Goal: Task Accomplishment & Management: Use online tool/utility

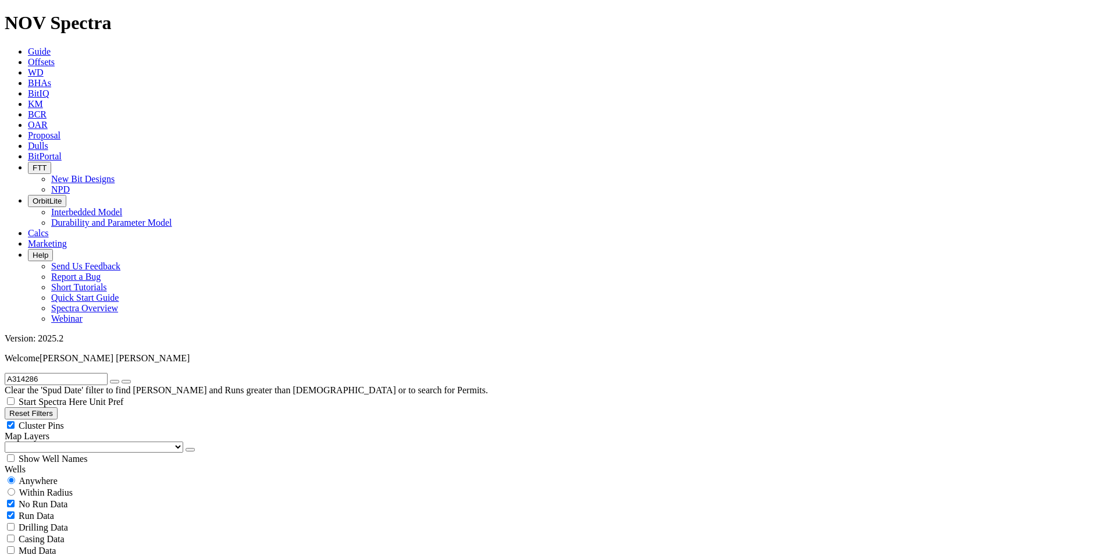
click at [115, 382] on icon "button" at bounding box center [115, 382] width 0 height 0
radio input "false"
radio input "true"
click at [93, 373] on input "text" at bounding box center [56, 379] width 103 height 12
paste input "A314682"
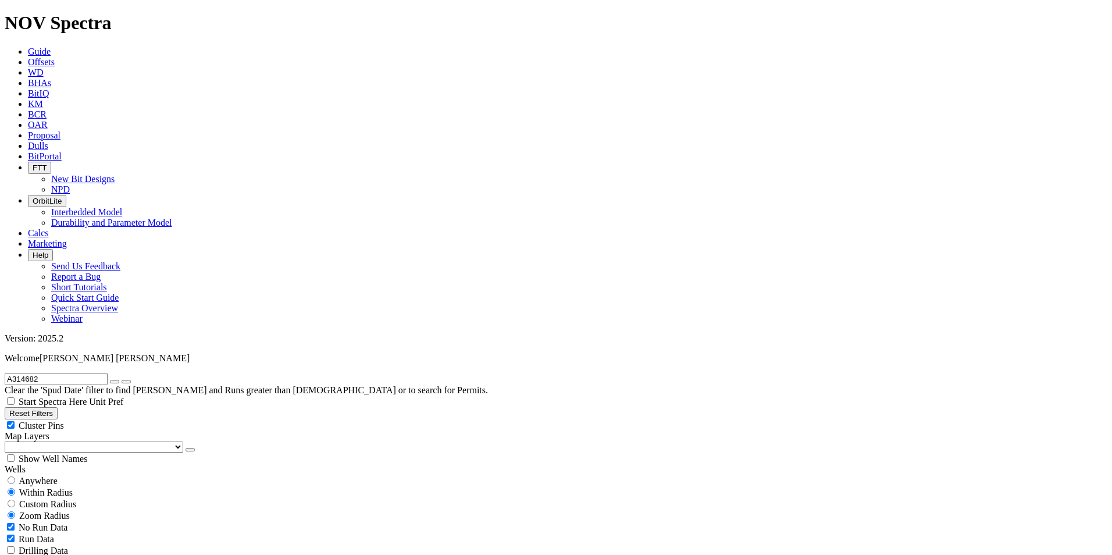
type input "A314682"
click at [115, 382] on icon "button" at bounding box center [115, 382] width 0 height 0
click at [44, 476] on span "Anywhere" at bounding box center [38, 481] width 39 height 10
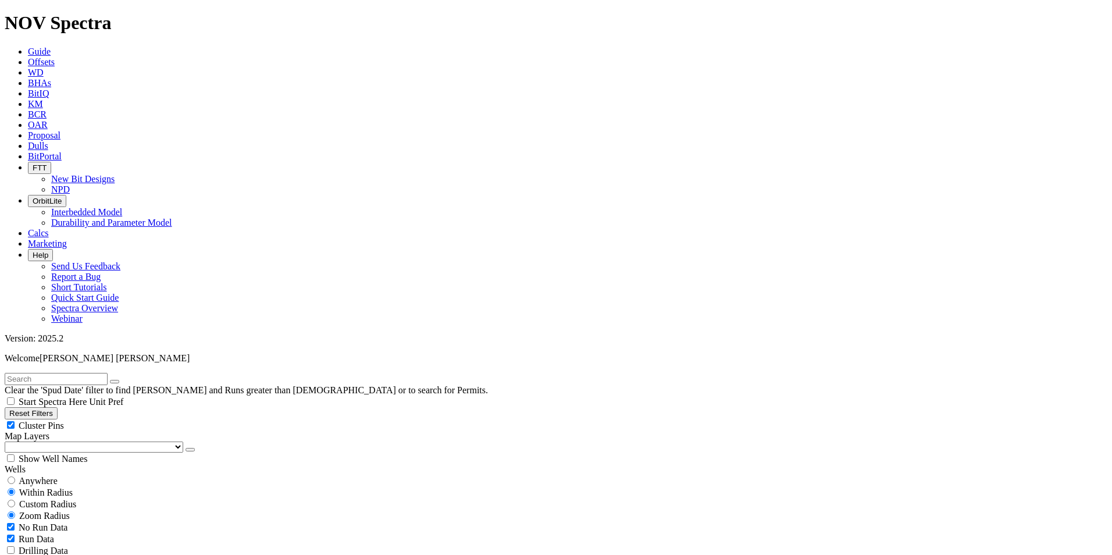
radio input "true"
radio input "false"
click at [63, 373] on input "text" at bounding box center [56, 379] width 103 height 12
click at [131, 380] on button "submit" at bounding box center [126, 381] width 9 height 3
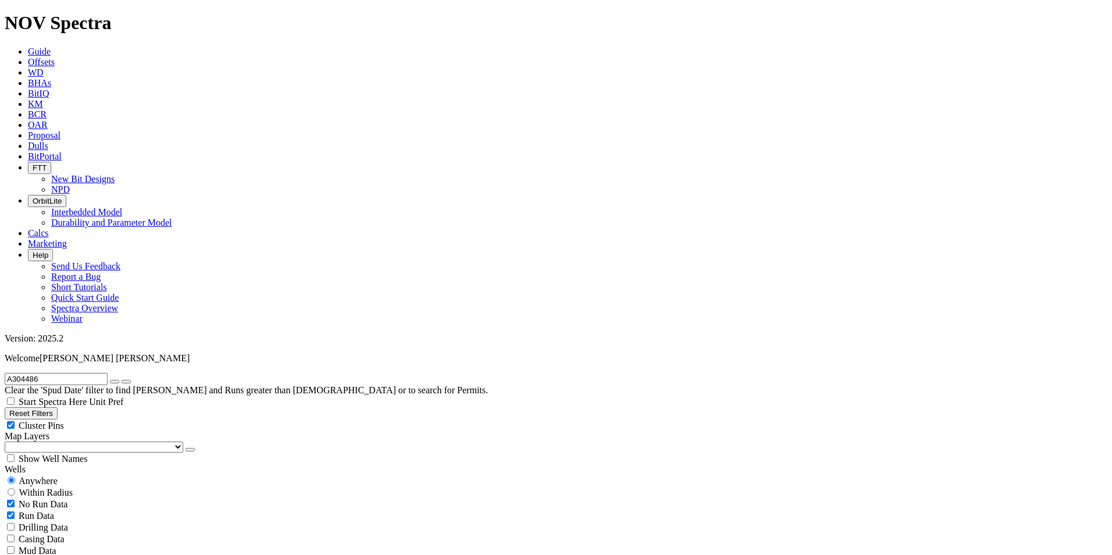
scroll to position [369, 0]
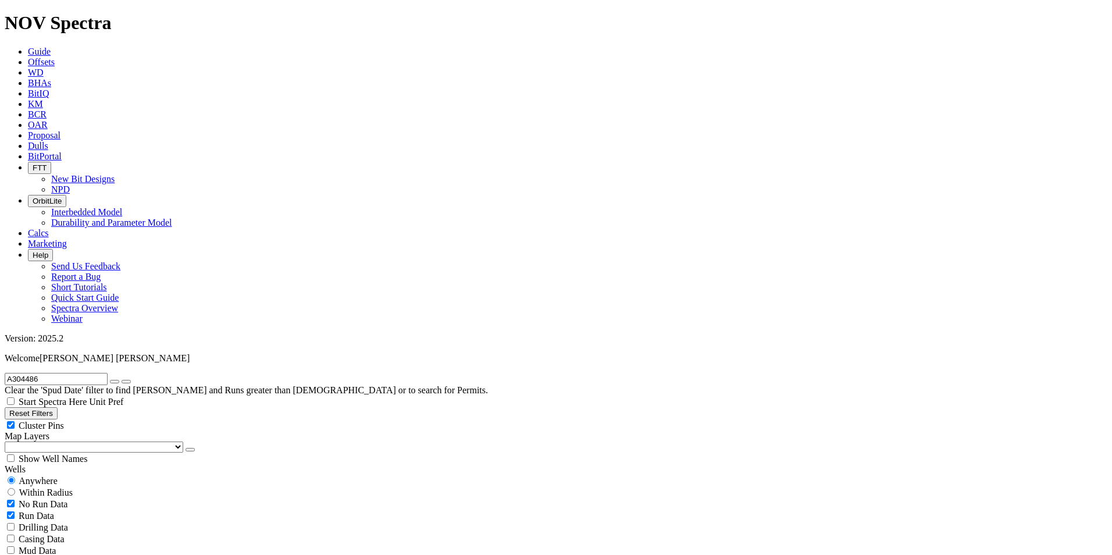
click at [56, 373] on input "A304486" at bounding box center [56, 379] width 103 height 12
drag, startPoint x: 82, startPoint y: 52, endPoint x: -12, endPoint y: 45, distance: 93.9
type input "A310977"
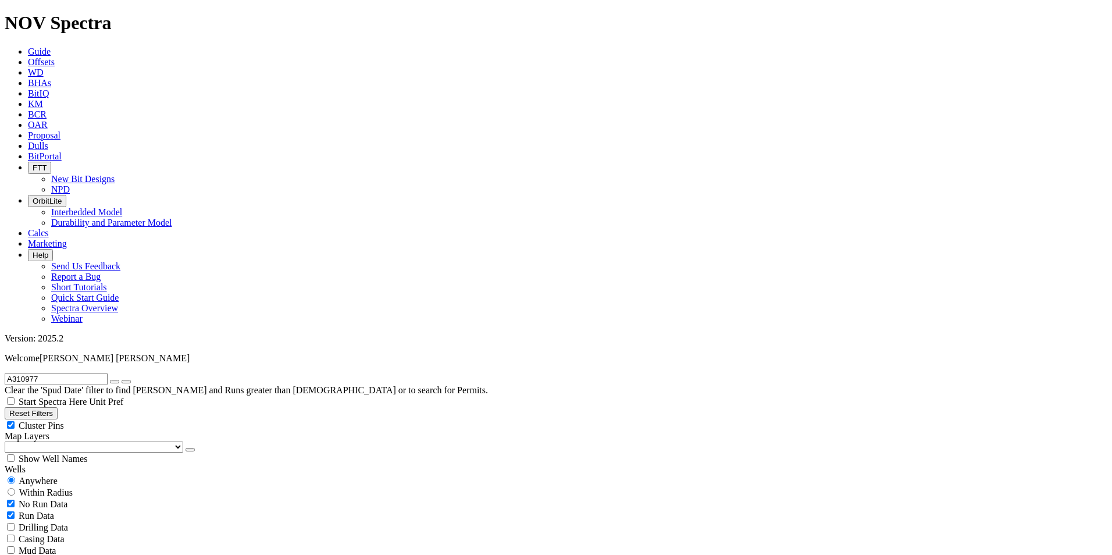
scroll to position [155, 0]
click at [15, 477] on input "radio" at bounding box center [12, 481] width 8 height 8
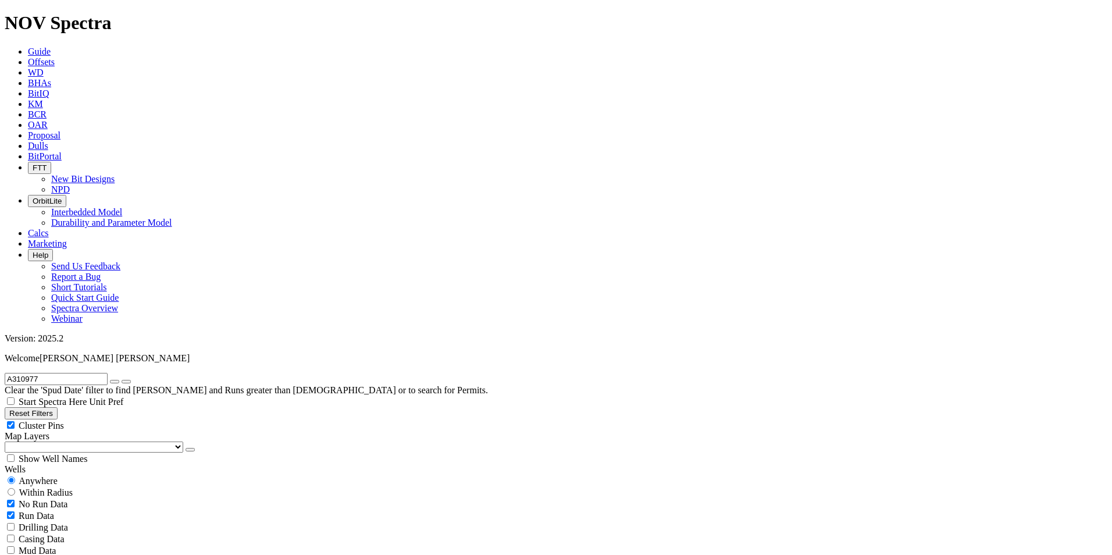
click at [119, 380] on button "button" at bounding box center [114, 381] width 9 height 3
radio input "false"
radio input "true"
click at [78, 373] on input "text" at bounding box center [56, 379] width 103 height 12
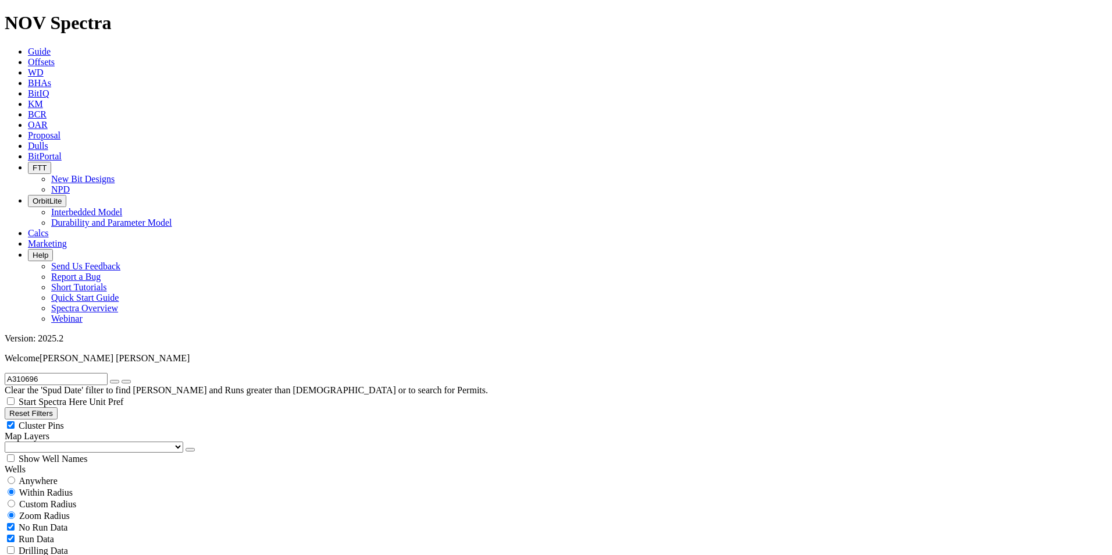
type input "A310696"
click at [32, 476] on span "Anywhere" at bounding box center [38, 481] width 39 height 10
radio input "true"
radio input "false"
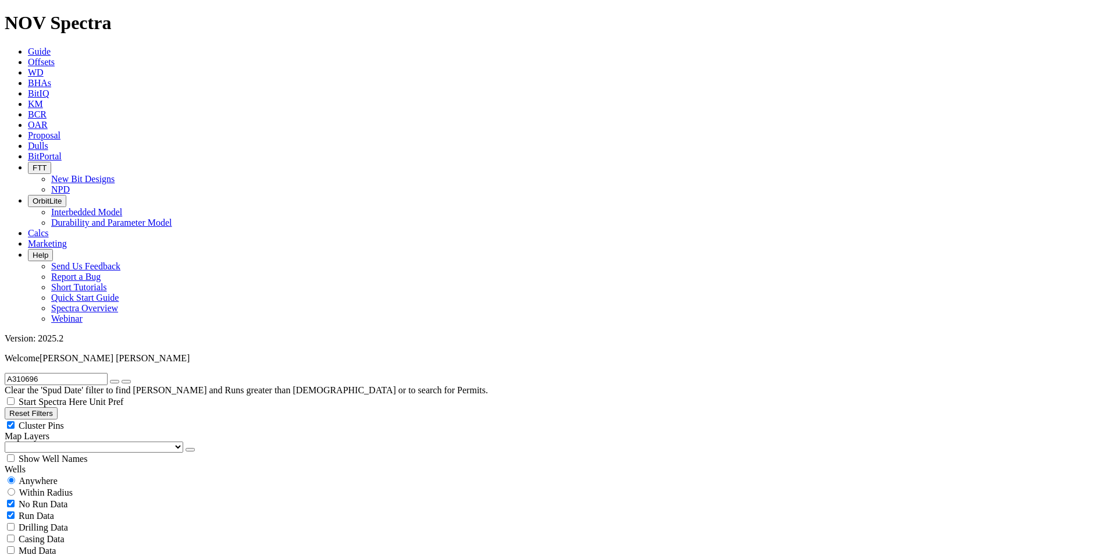
click at [115, 382] on icon "button" at bounding box center [115, 382] width 0 height 0
radio input "false"
radio input "true"
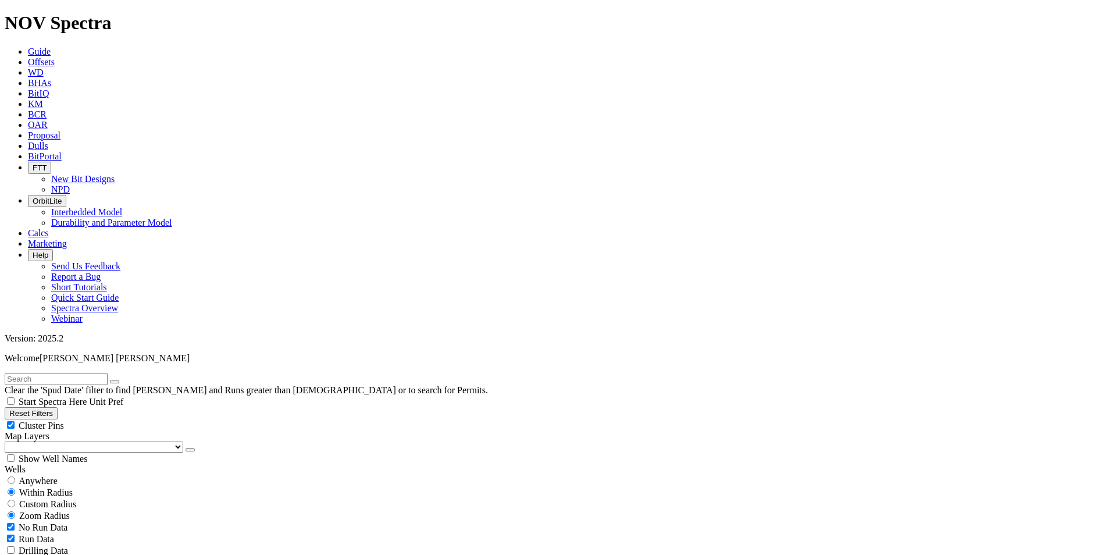
click at [64, 373] on input "text" at bounding box center [56, 379] width 103 height 12
type input "A305708"
click at [31, 476] on span "Anywhere" at bounding box center [38, 481] width 39 height 10
radio input "true"
radio input "false"
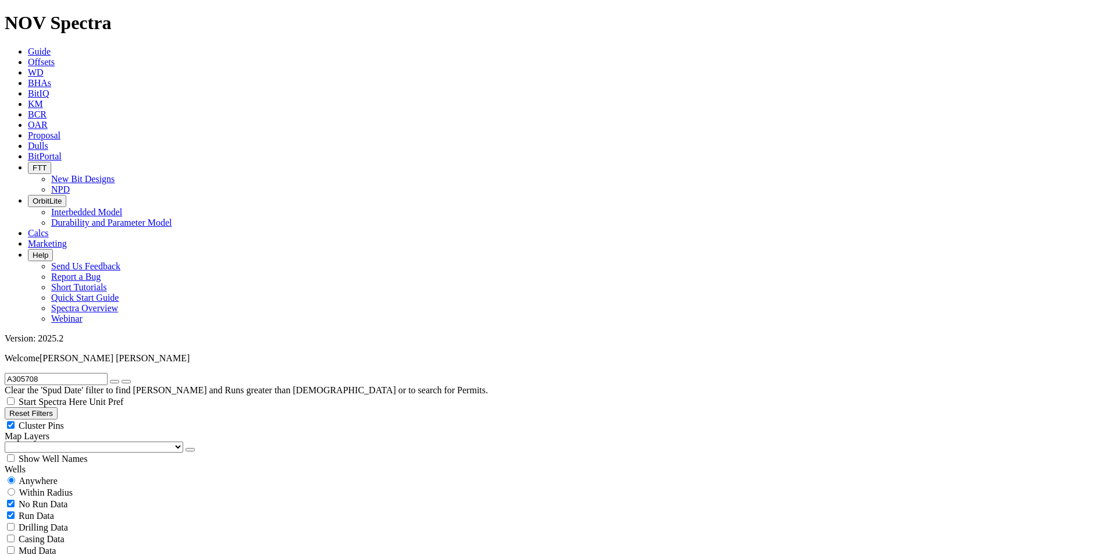
scroll to position [465, 0]
click at [115, 382] on icon "button" at bounding box center [115, 382] width 0 height 0
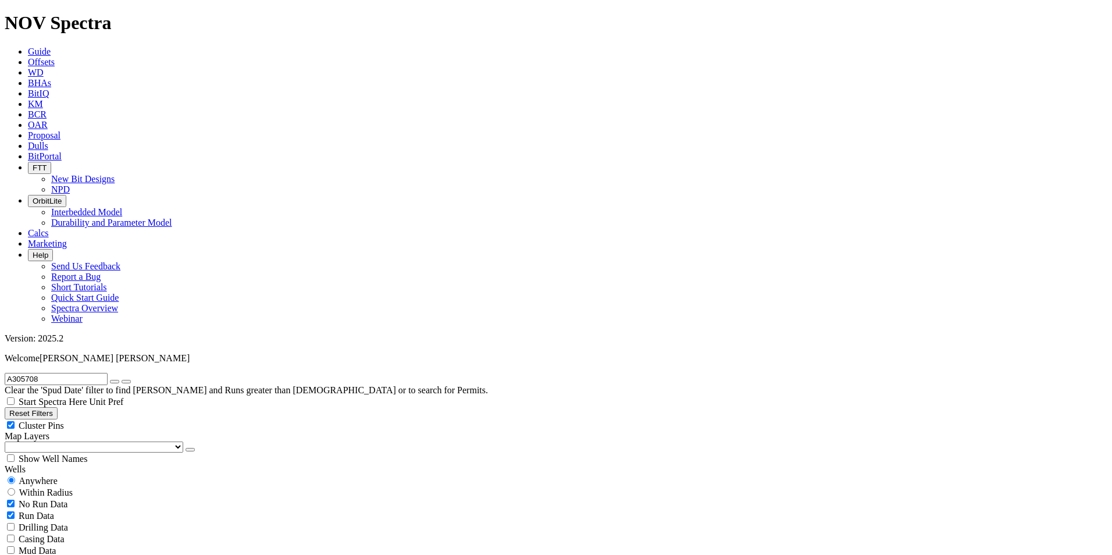
radio input "false"
radio input "true"
click at [54, 373] on input "text" at bounding box center [56, 379] width 103 height 12
click at [15, 477] on input "radio" at bounding box center [12, 481] width 8 height 8
radio input "true"
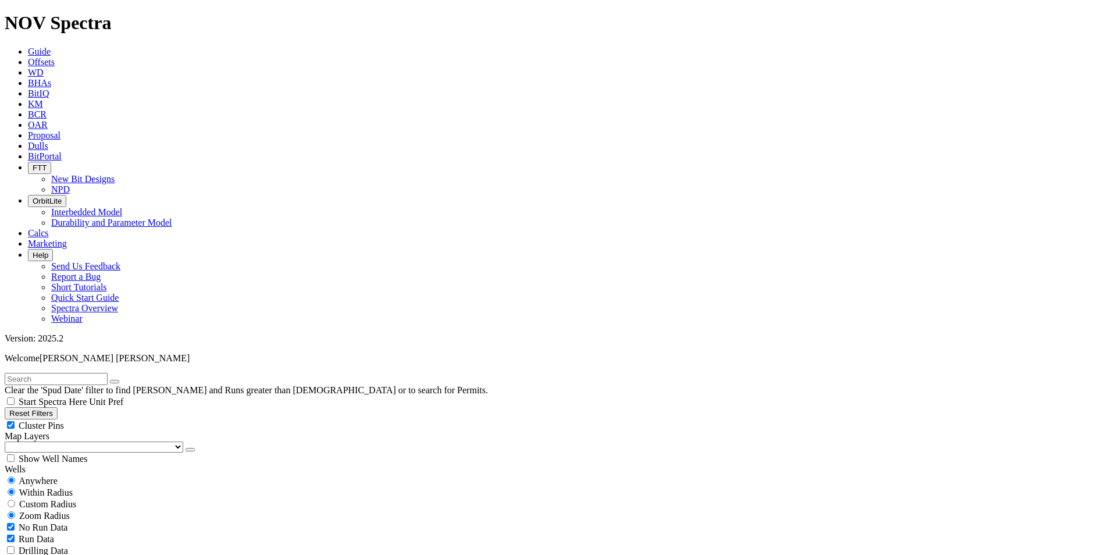
radio input "false"
click at [34, 373] on input "text" at bounding box center [56, 379] width 103 height 12
type input "A306067"
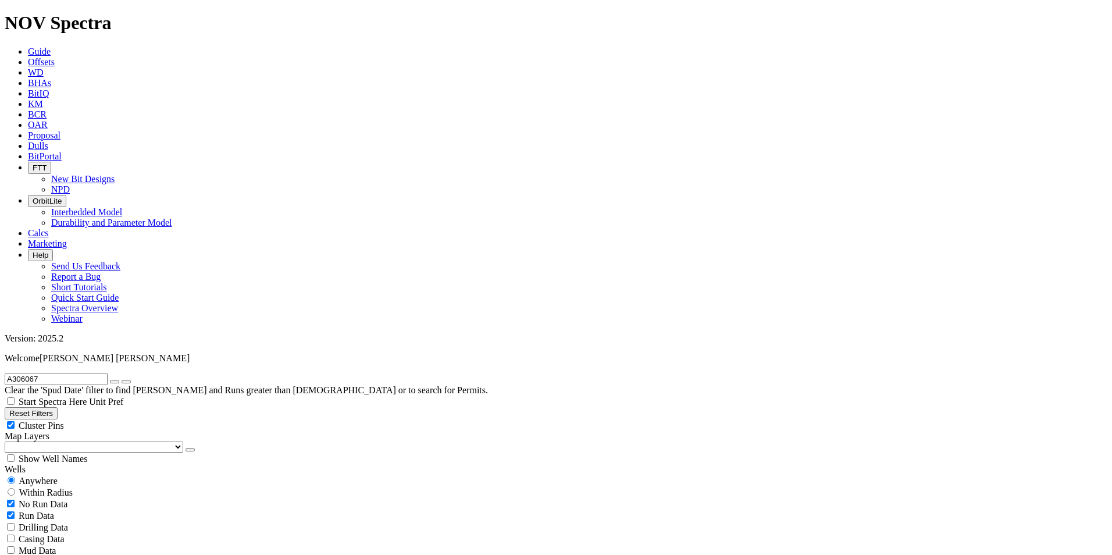
click at [115, 382] on icon "button" at bounding box center [115, 382] width 0 height 0
radio input "false"
radio input "true"
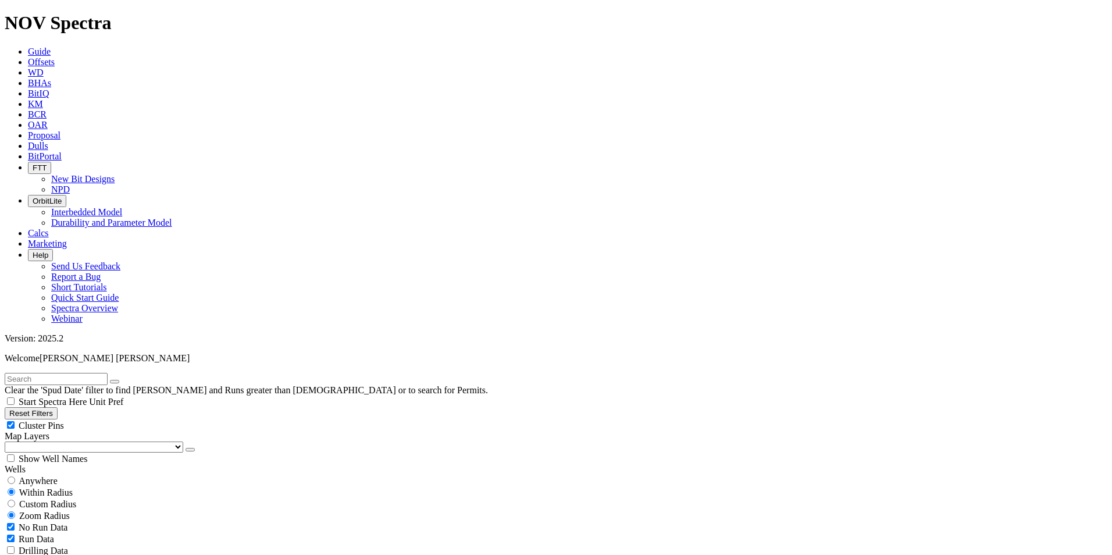
click at [50, 476] on span "Anywhere" at bounding box center [38, 481] width 39 height 10
radio input "true"
radio input "false"
click at [77, 373] on input "text" at bounding box center [56, 379] width 103 height 12
paste input "A313809"
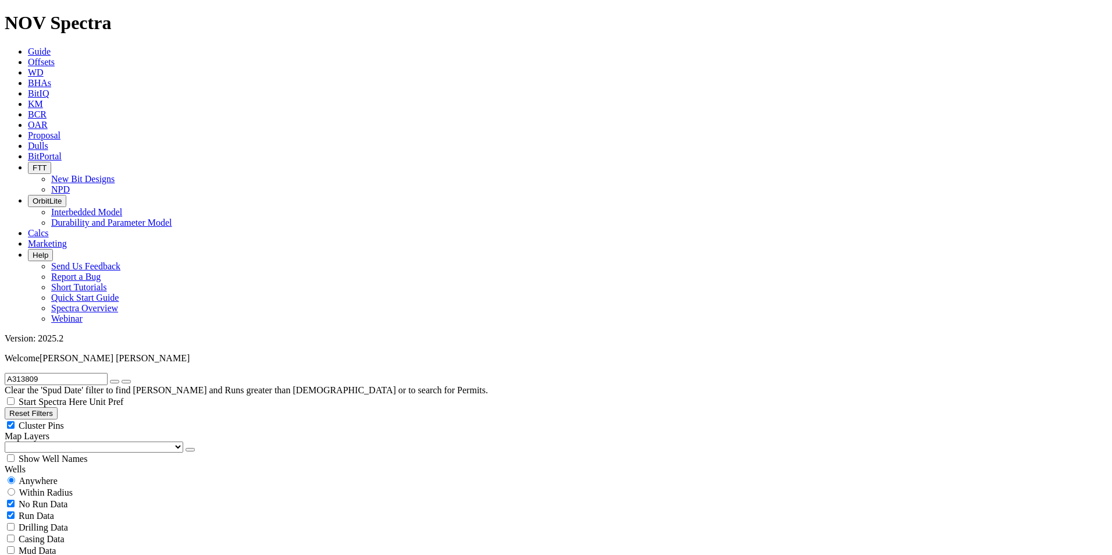
type input "A313809"
click at [115, 382] on icon "button" at bounding box center [115, 382] width 0 height 0
radio input "false"
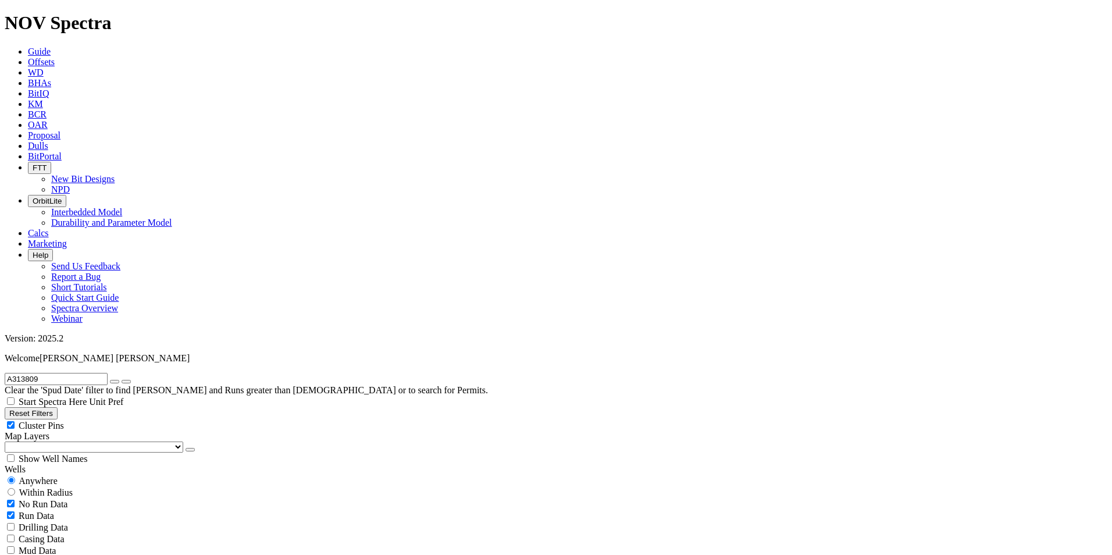
radio input "true"
click at [37, 373] on input "text" at bounding box center [56, 379] width 103 height 12
paste input "A308158"
type input "A308158"
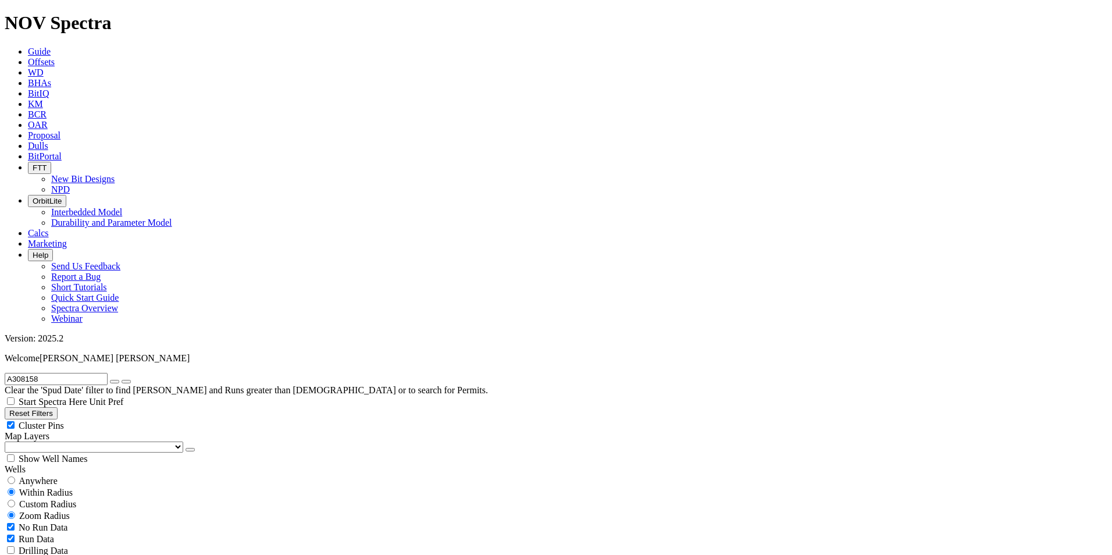
click at [22, 475] on div "Anywhere" at bounding box center [556, 481] width 1103 height 12
radio input "true"
radio input "false"
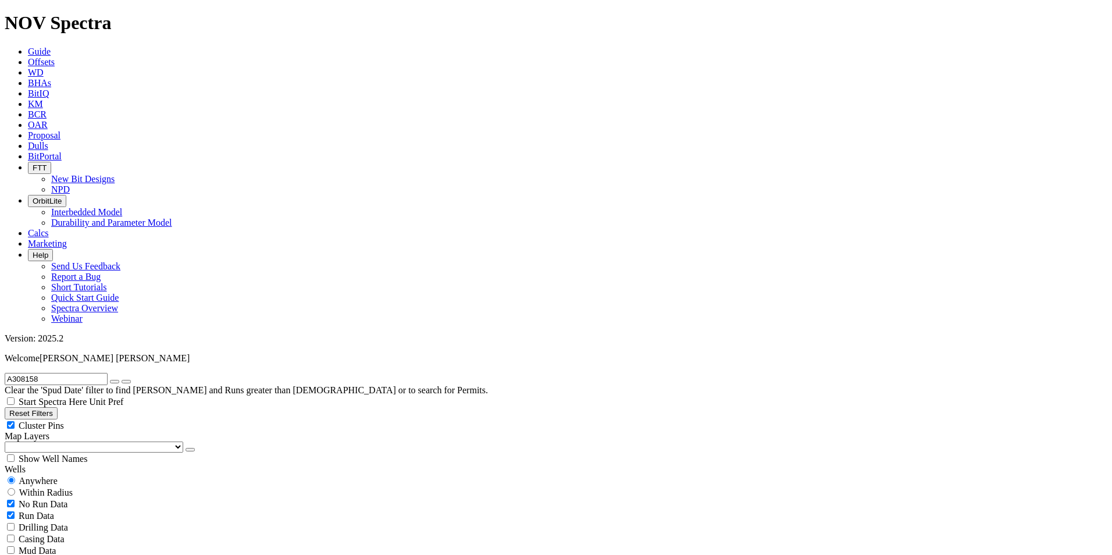
click at [115, 382] on icon "button" at bounding box center [115, 382] width 0 height 0
radio input "false"
radio input "true"
click at [58, 476] on span "Anywhere" at bounding box center [38, 481] width 39 height 10
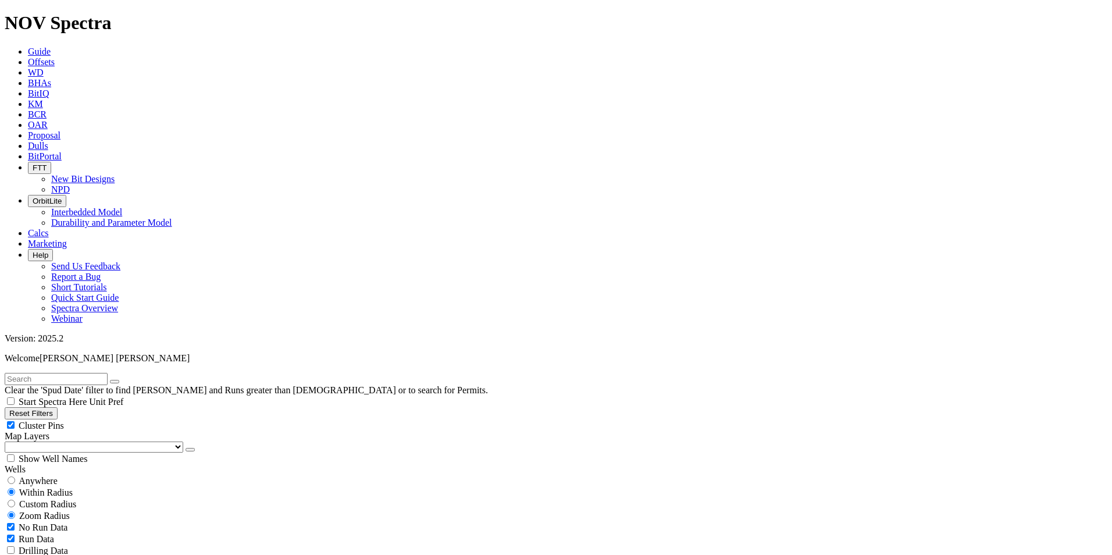
radio input "true"
radio input "false"
click at [70, 373] on input "text" at bounding box center [56, 379] width 103 height 12
paste input "A311041"
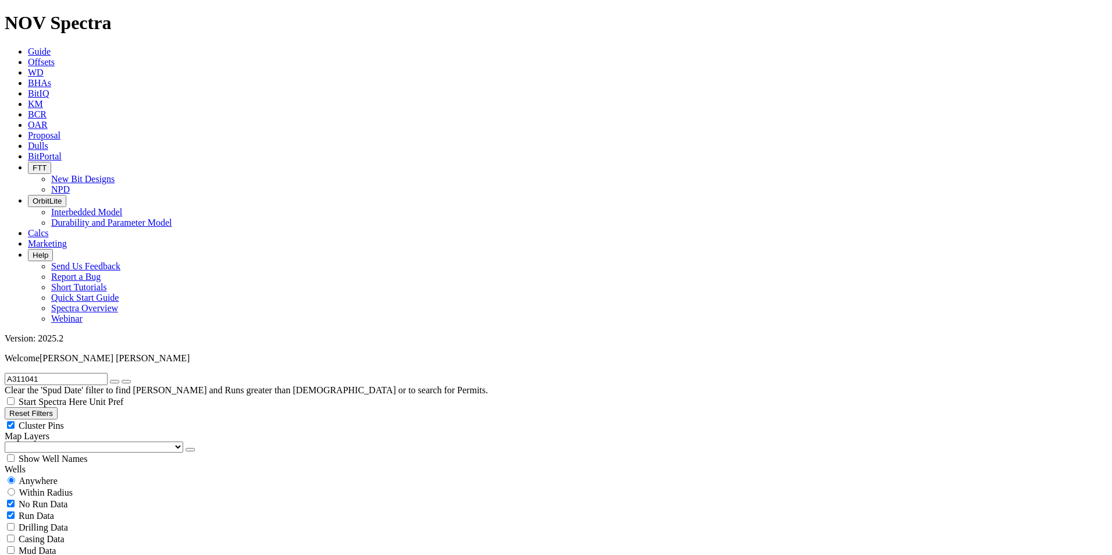
type input "A311041"
click at [115, 382] on icon "button" at bounding box center [115, 382] width 0 height 0
radio input "false"
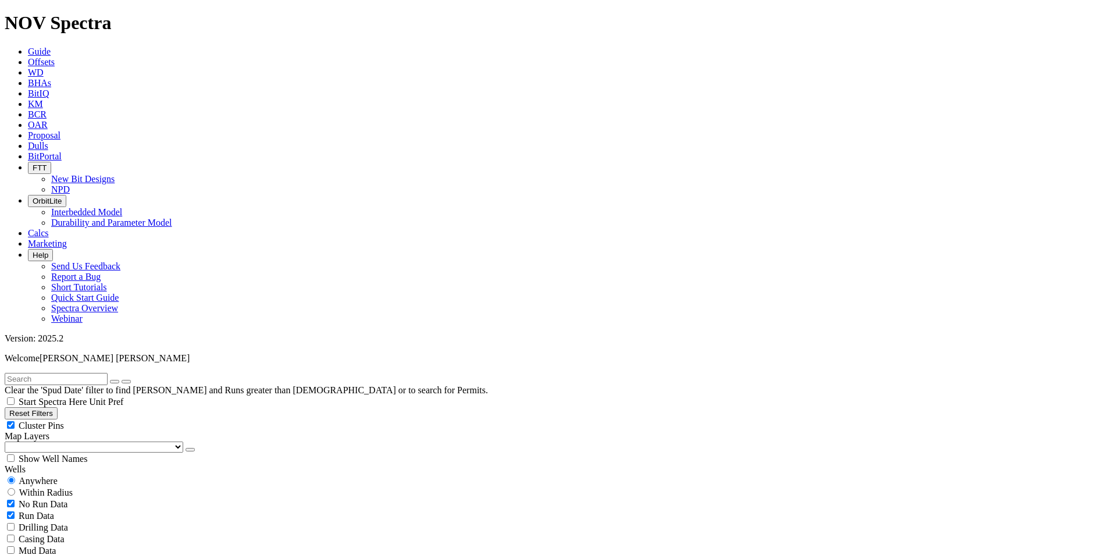
radio input "true"
click at [83, 373] on input "text" at bounding box center [56, 379] width 103 height 12
paste input "A314724"
type input "A314724"
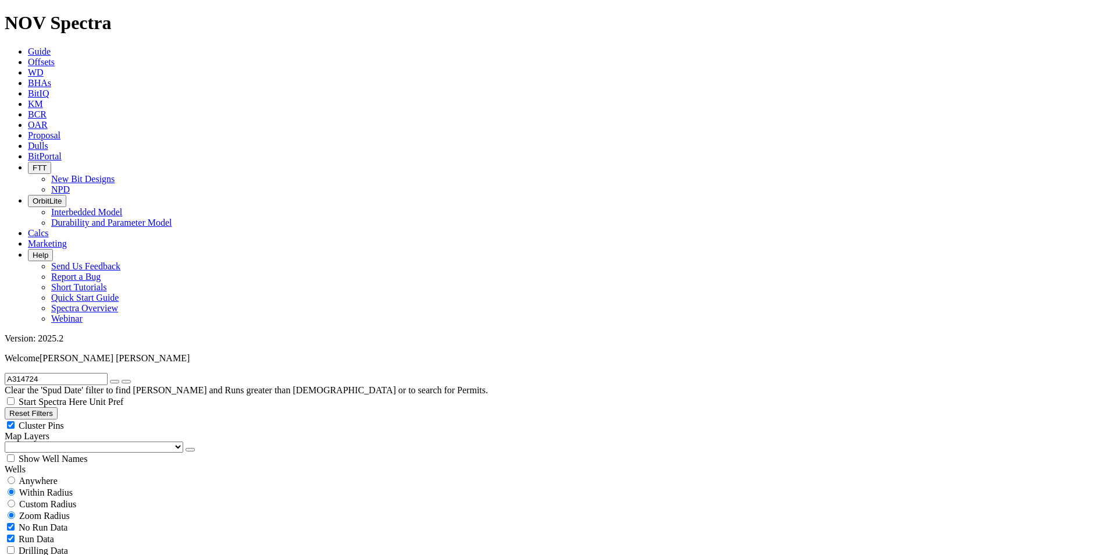
click at [27, 476] on span "Anywhere" at bounding box center [38, 481] width 39 height 10
radio input "true"
radio input "false"
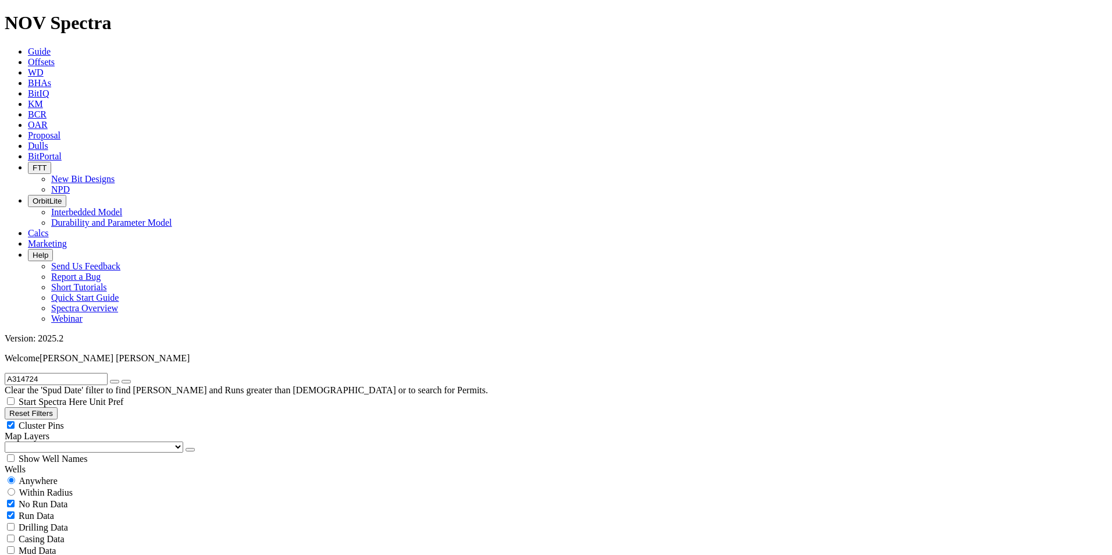
click at [119, 380] on button "button" at bounding box center [114, 381] width 9 height 3
radio input "false"
radio input "true"
click at [76, 373] on input "text" at bounding box center [56, 379] width 103 height 12
type input "A316255"
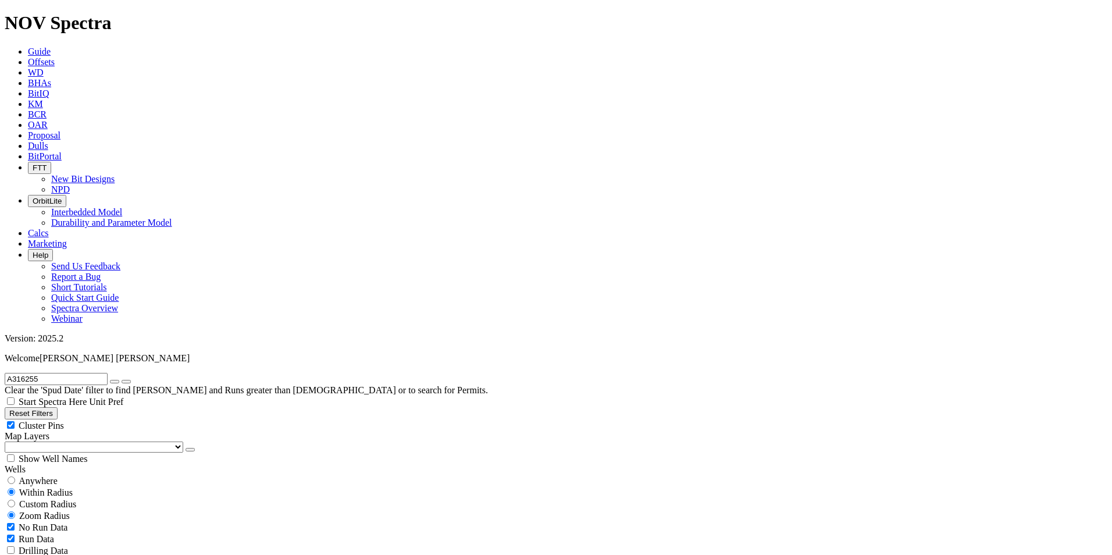
click at [39, 476] on span "Anywhere" at bounding box center [38, 481] width 39 height 10
radio input "true"
radio input "false"
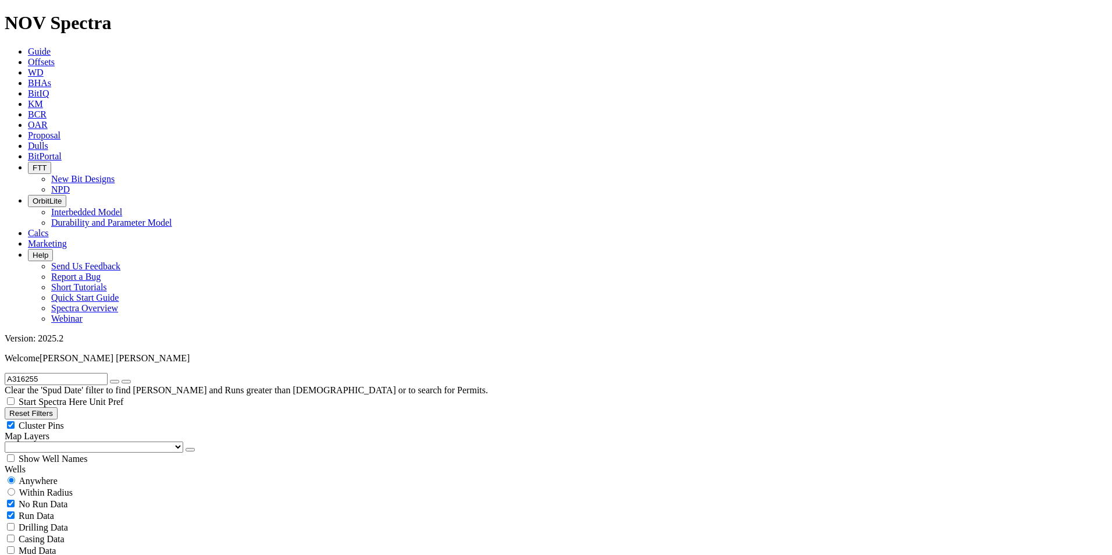
click at [115, 382] on icon "button" at bounding box center [115, 382] width 0 height 0
radio input "false"
radio input "true"
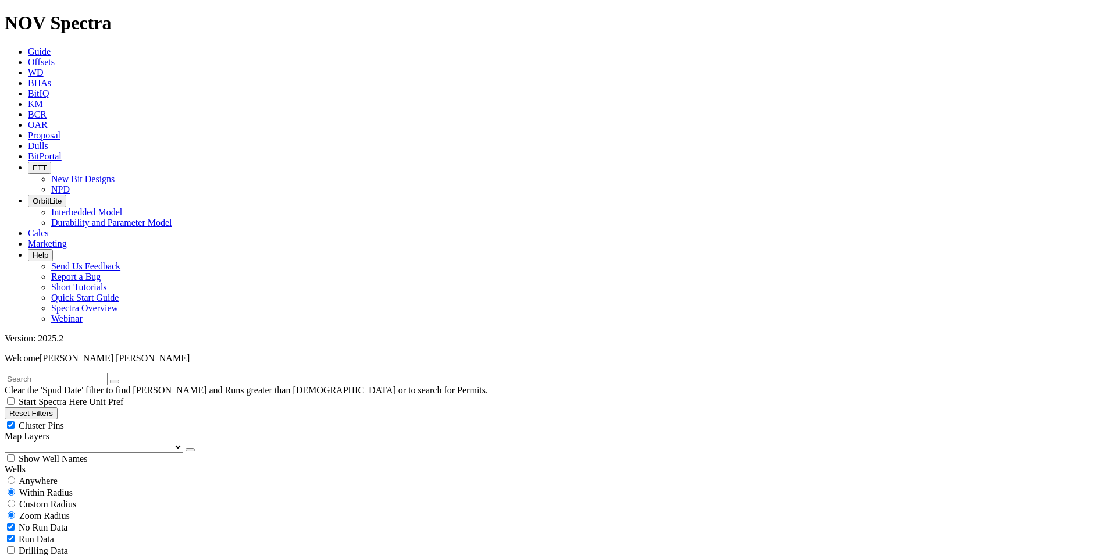
click at [90, 373] on input "text" at bounding box center [56, 379] width 103 height 12
paste input "A314874"
type input "A314874"
click at [48, 476] on span "Anywhere" at bounding box center [38, 481] width 39 height 10
radio input "true"
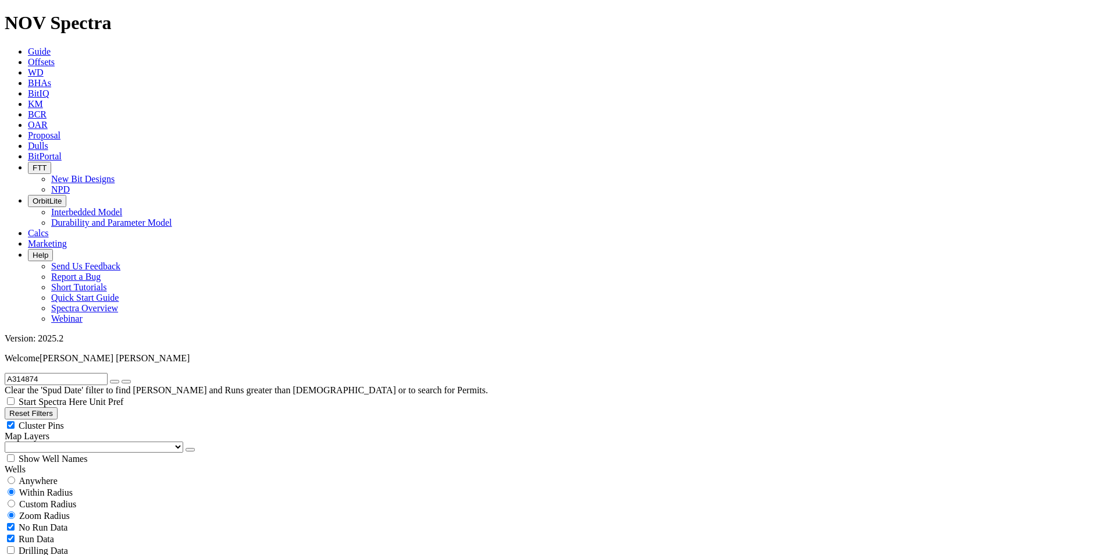
radio input "false"
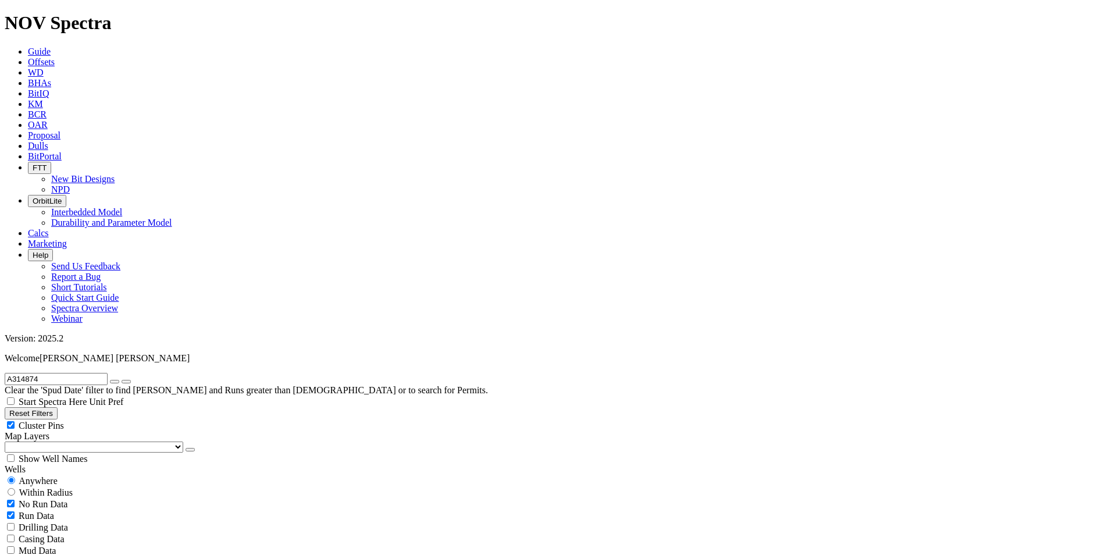
click at [115, 382] on icon "button" at bounding box center [115, 382] width 0 height 0
radio input "false"
radio input "true"
click at [91, 373] on input "text" at bounding box center [56, 379] width 103 height 12
paste input "A308162"
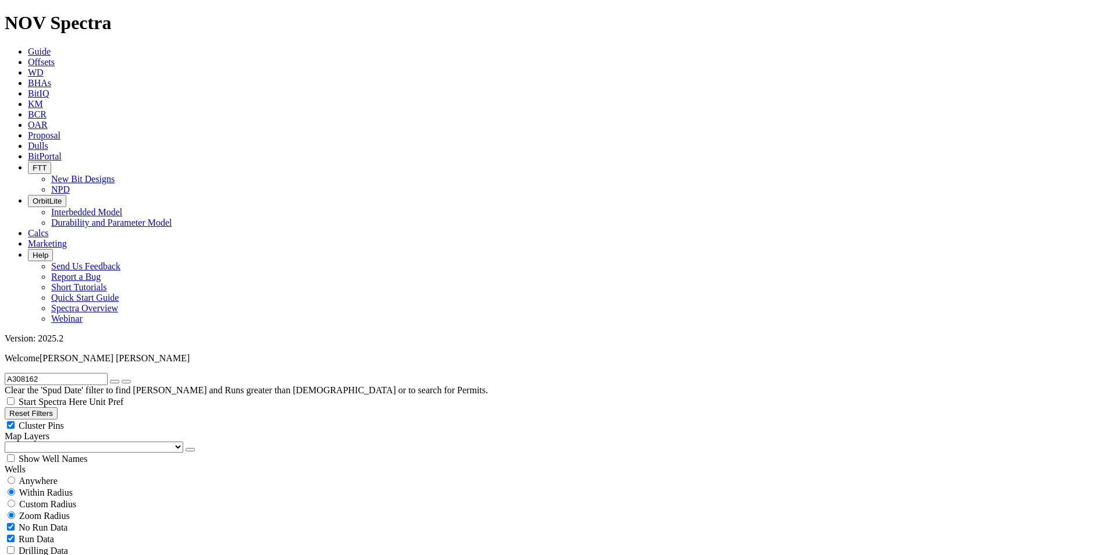
type input "A308162"
click at [15, 477] on input "radio" at bounding box center [12, 481] width 8 height 8
radio input "true"
radio input "false"
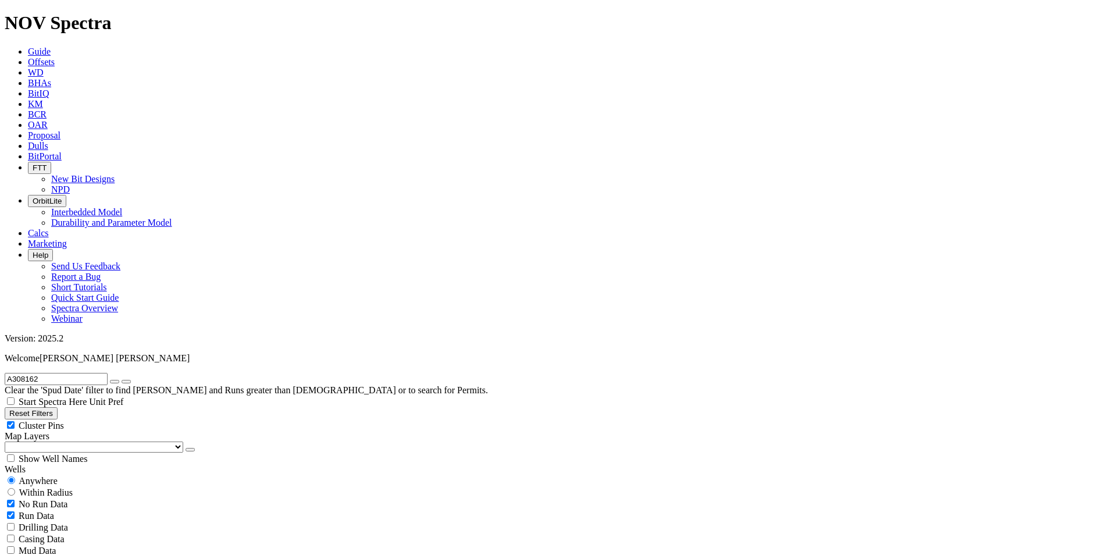
scroll to position [1439, 0]
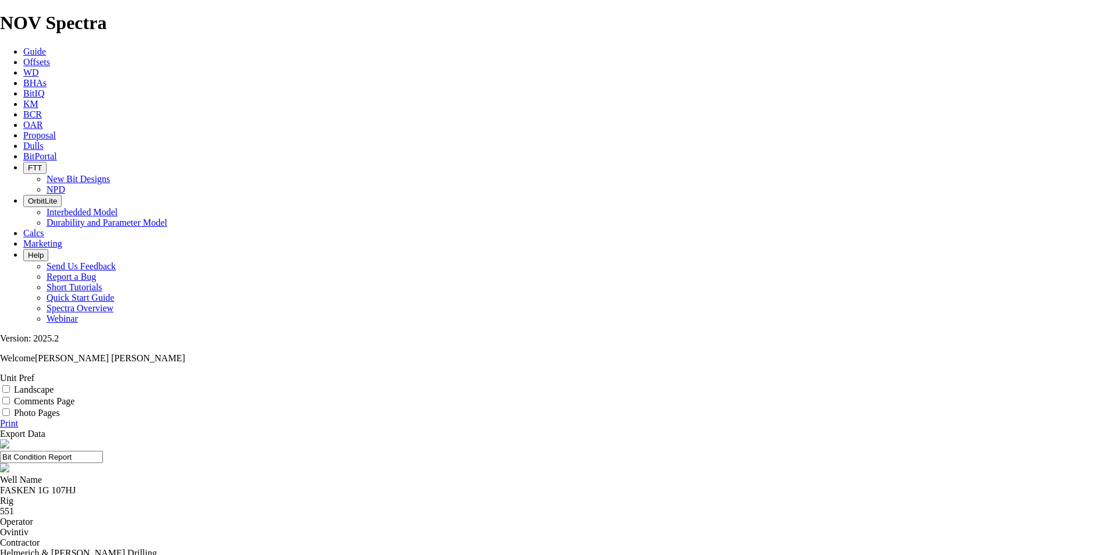
click at [1055, 383] on div "Landscape" at bounding box center [556, 389] width 1112 height 12
click at [10, 385] on input "Landscape" at bounding box center [6, 389] width 8 height 8
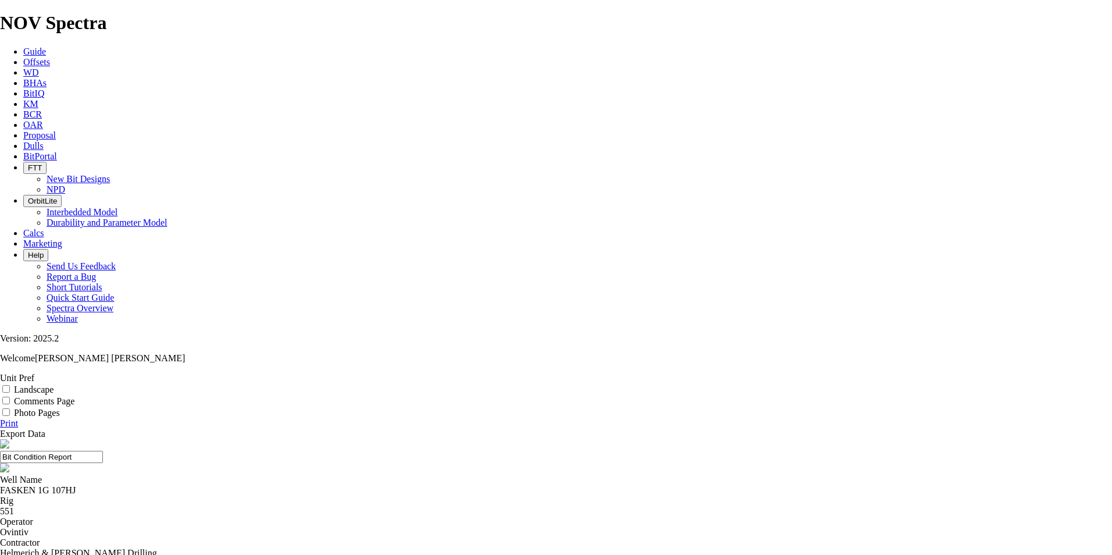
checkbox input "true"
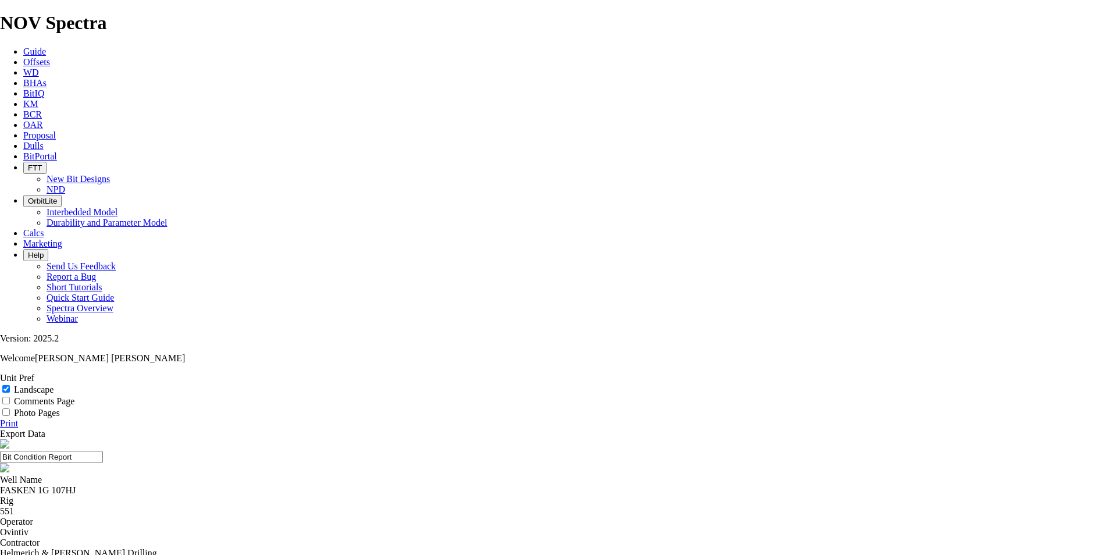
select select "number:1"
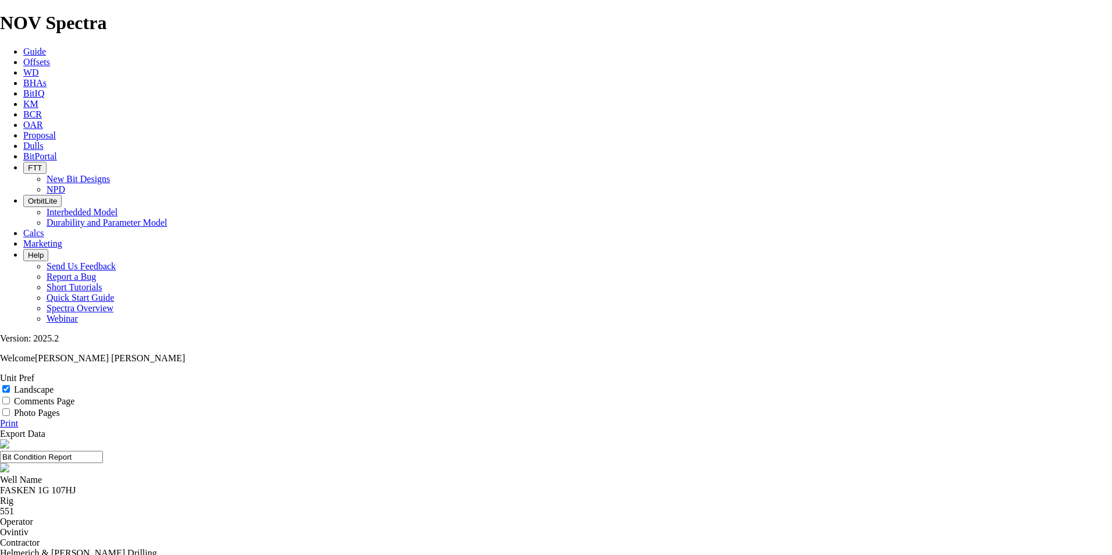
select select "number:3"
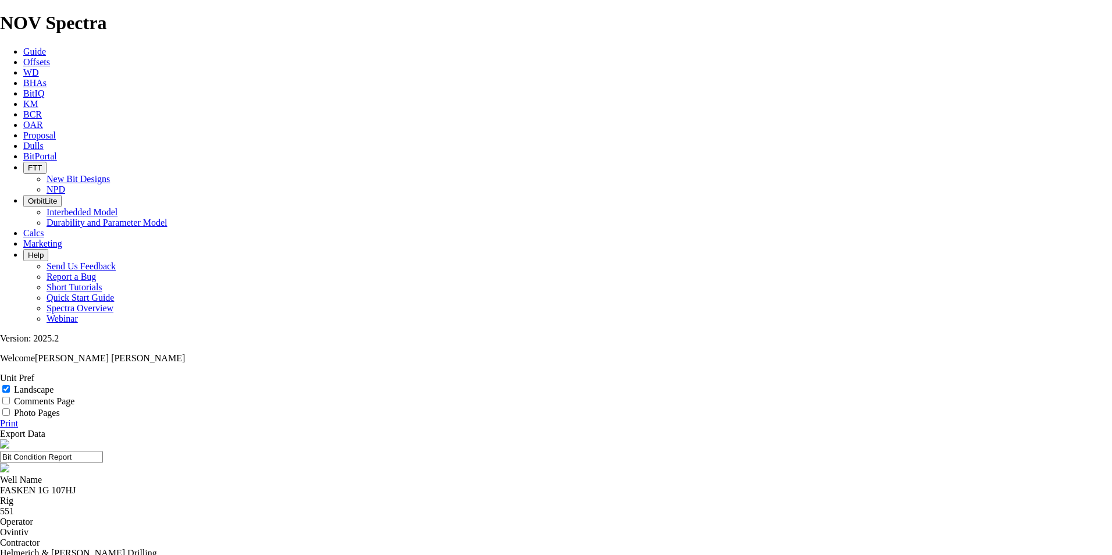
select select "string:CT"
select select "string:G"
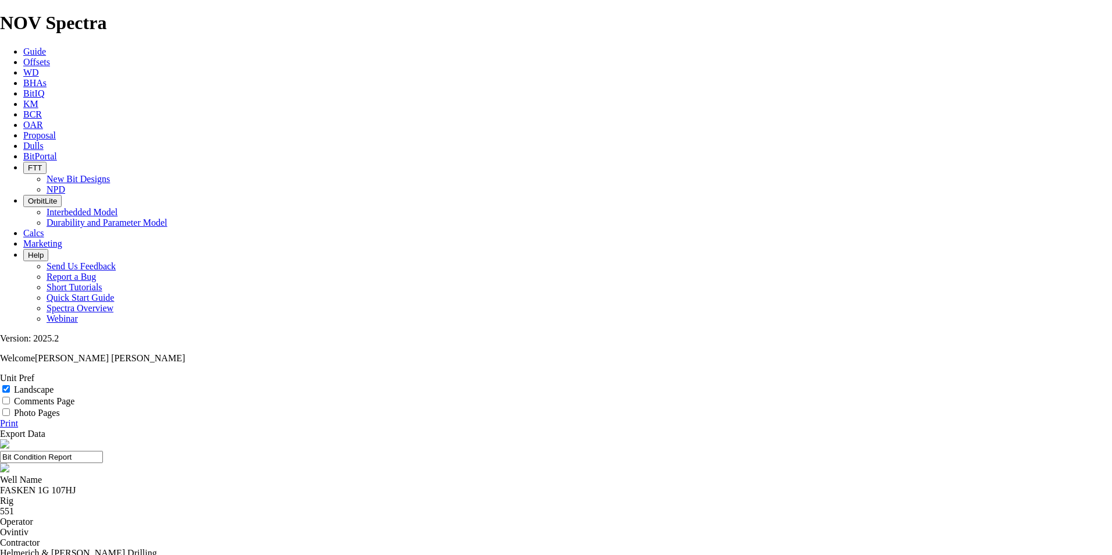
select select "string:G"
select select "string:1"
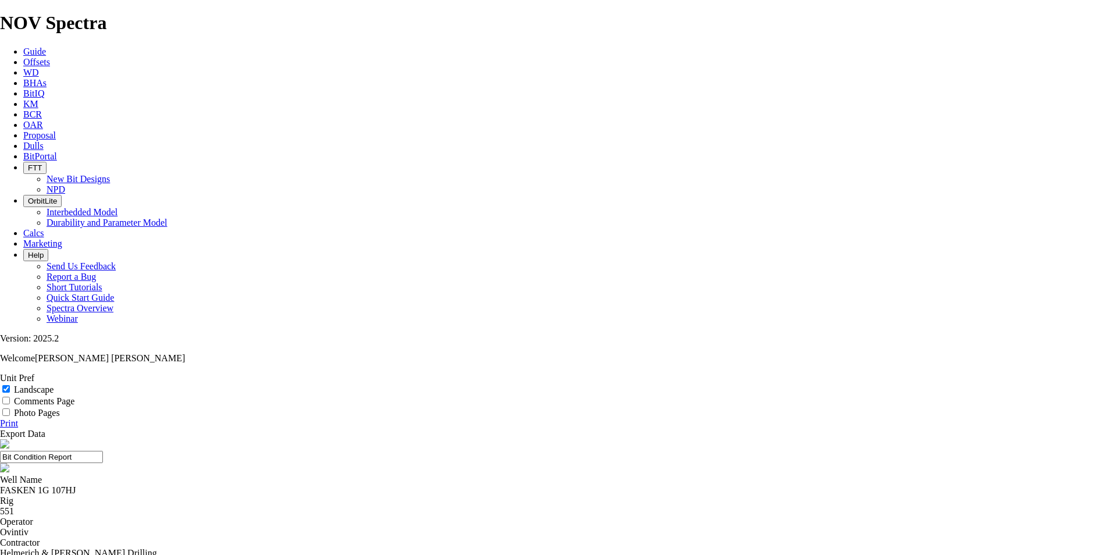
select select "string:1"
select select "string:ER"
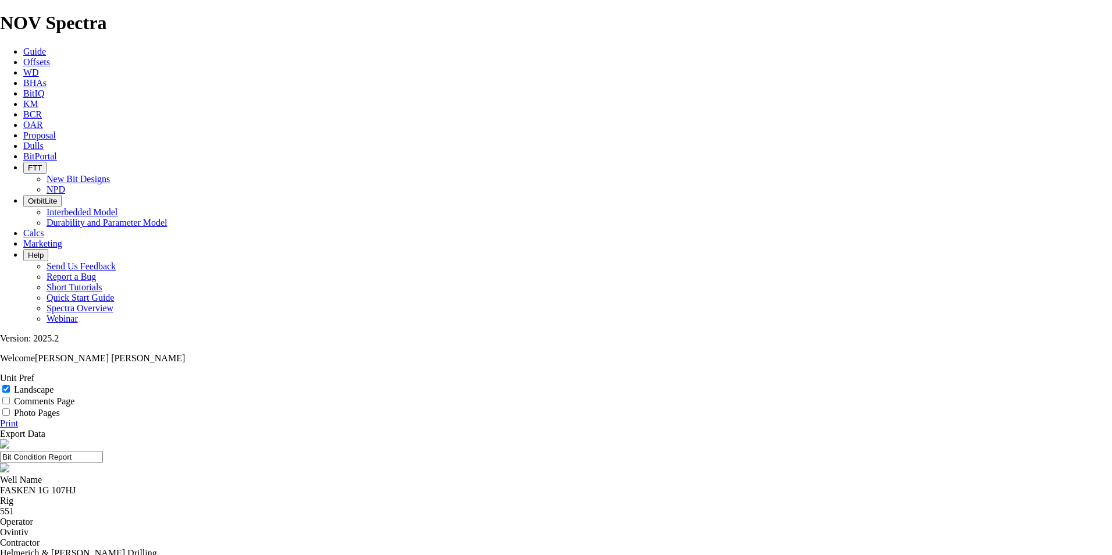
select select "string:TD"
click at [18, 418] on link "Print" at bounding box center [9, 423] width 18 height 10
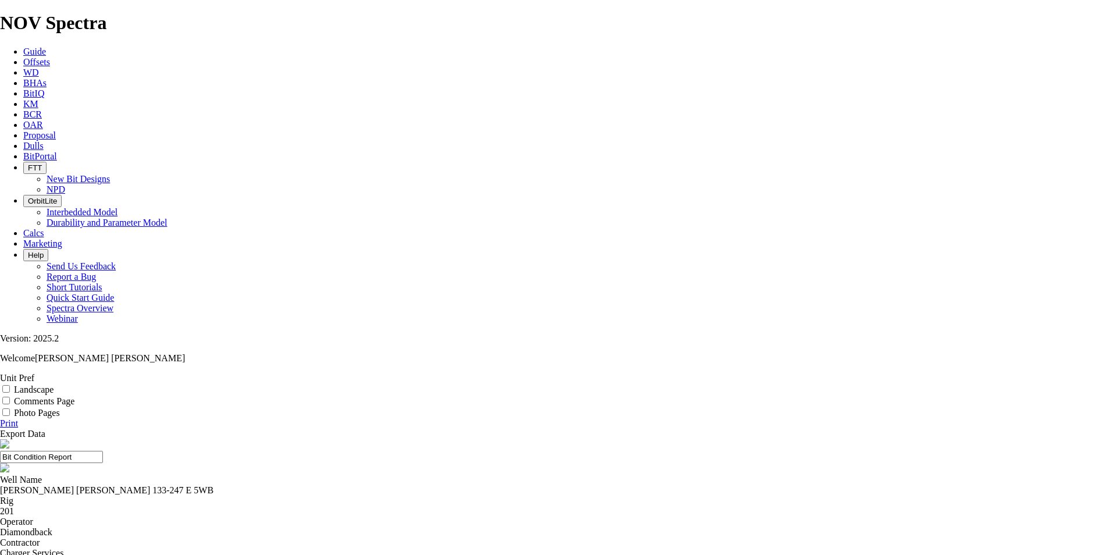
click at [10, 385] on input "Landscape" at bounding box center [6, 389] width 8 height 8
checkbox input "true"
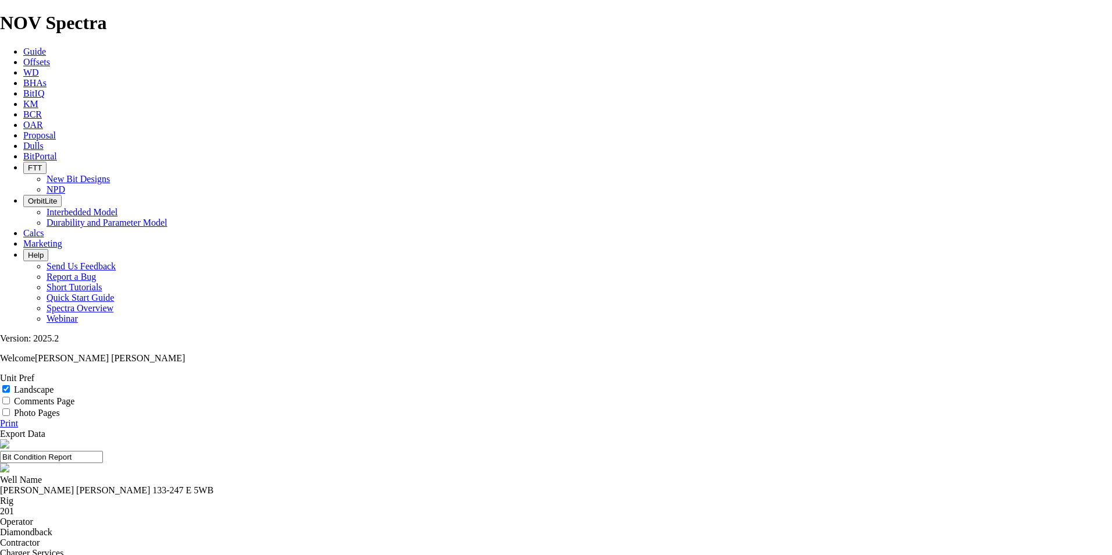
select select "number:1"
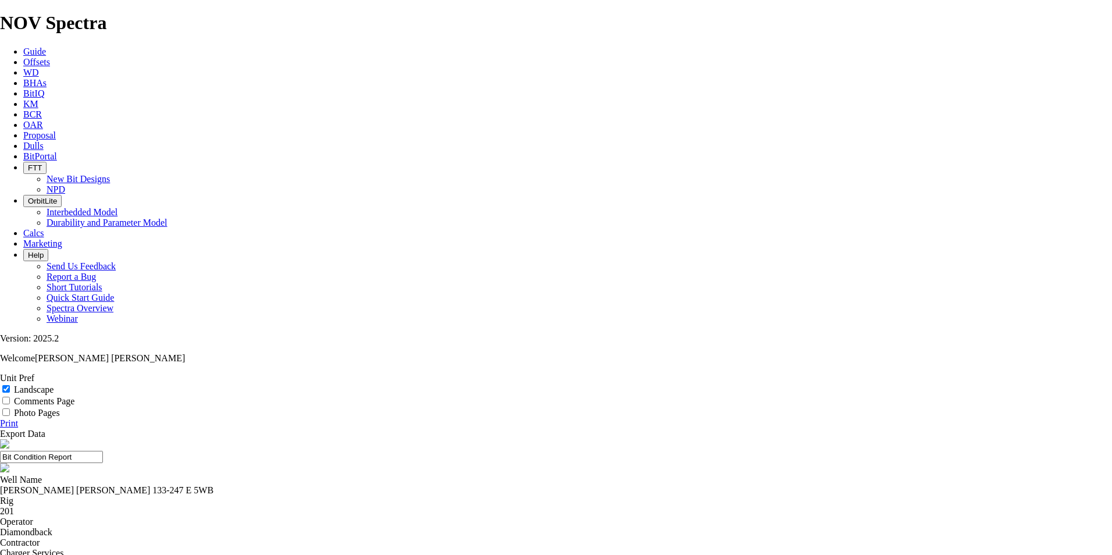
select select "number:1"
select select "number:3"
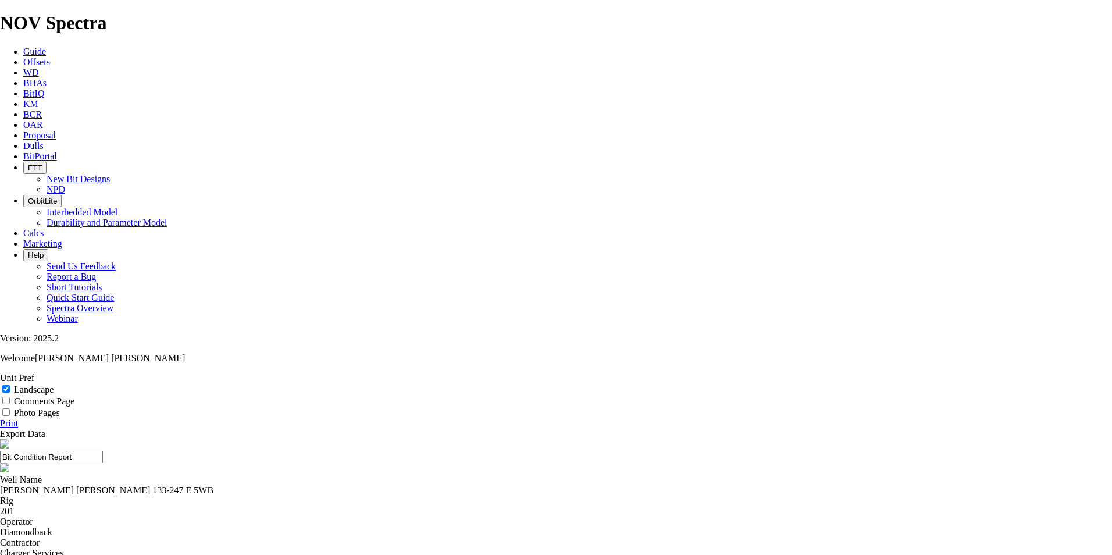
select select "string:LT"
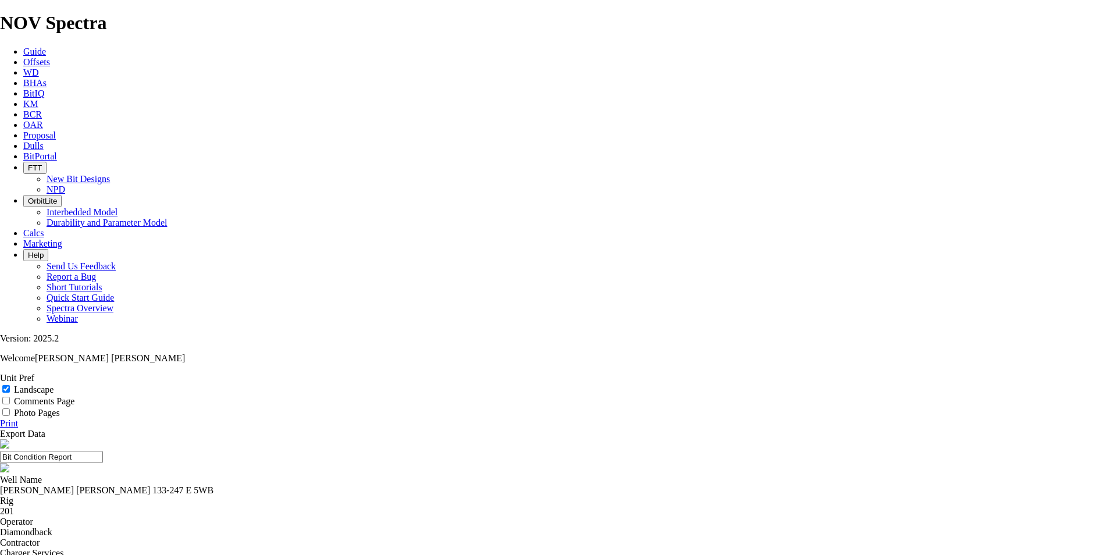
select select "string:TD"
click at [18, 418] on link "Print" at bounding box center [9, 423] width 18 height 10
click at [10, 385] on input "Landscape" at bounding box center [6, 389] width 8 height 8
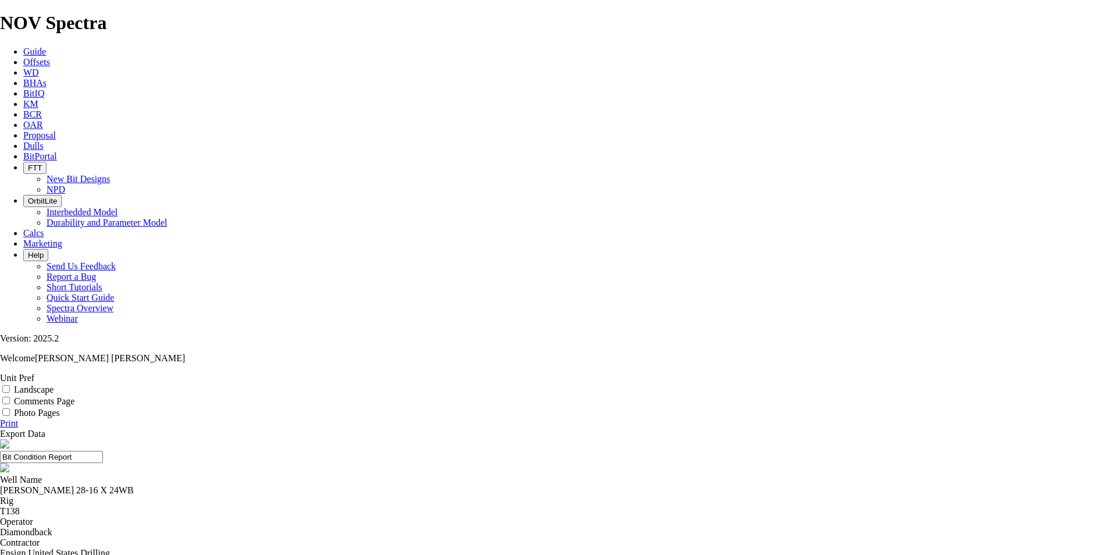
checkbox input "true"
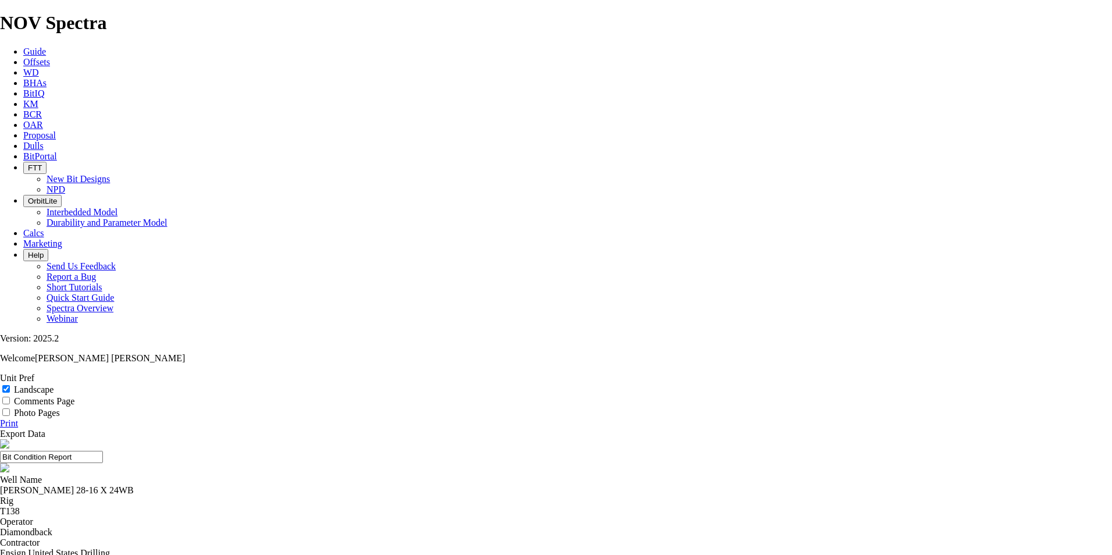
select select "string:WT"
select select "string:I"
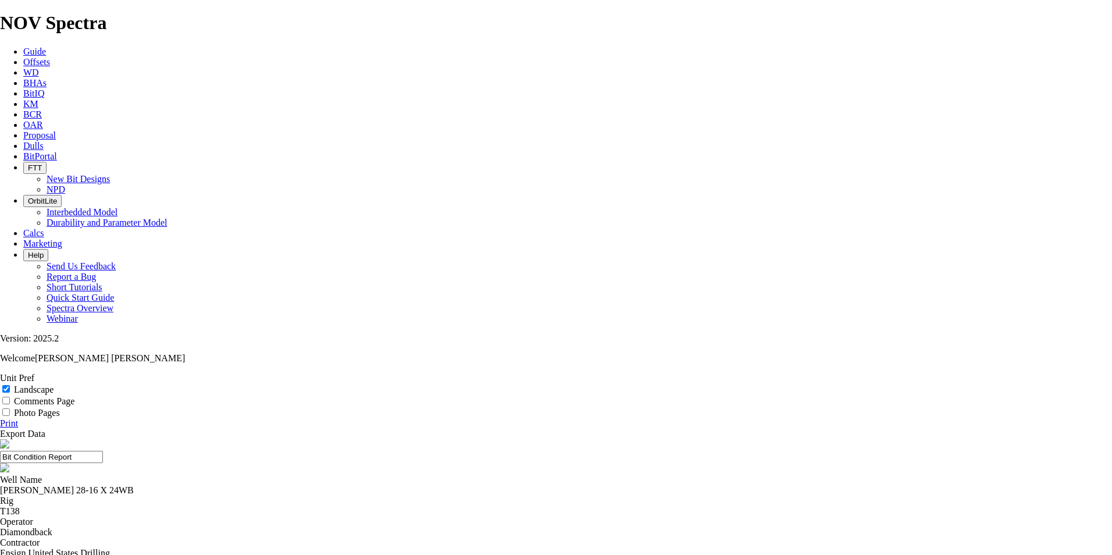
select select "string:I"
select select "string:TD"
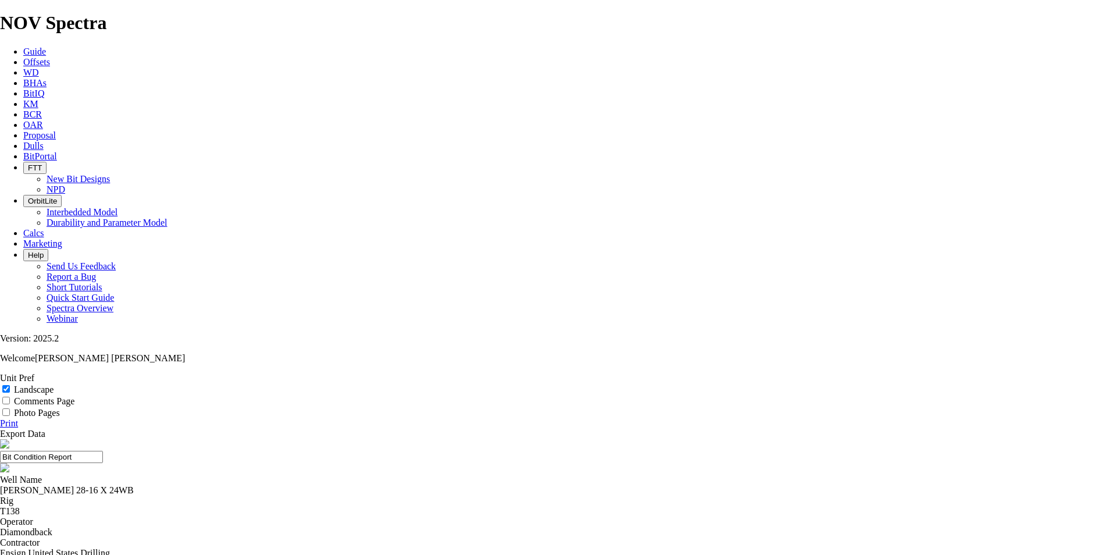
select select "string:TD"
click at [18, 418] on link "Print" at bounding box center [9, 423] width 18 height 10
click at [10, 385] on input "Landscape" at bounding box center [6, 389] width 8 height 8
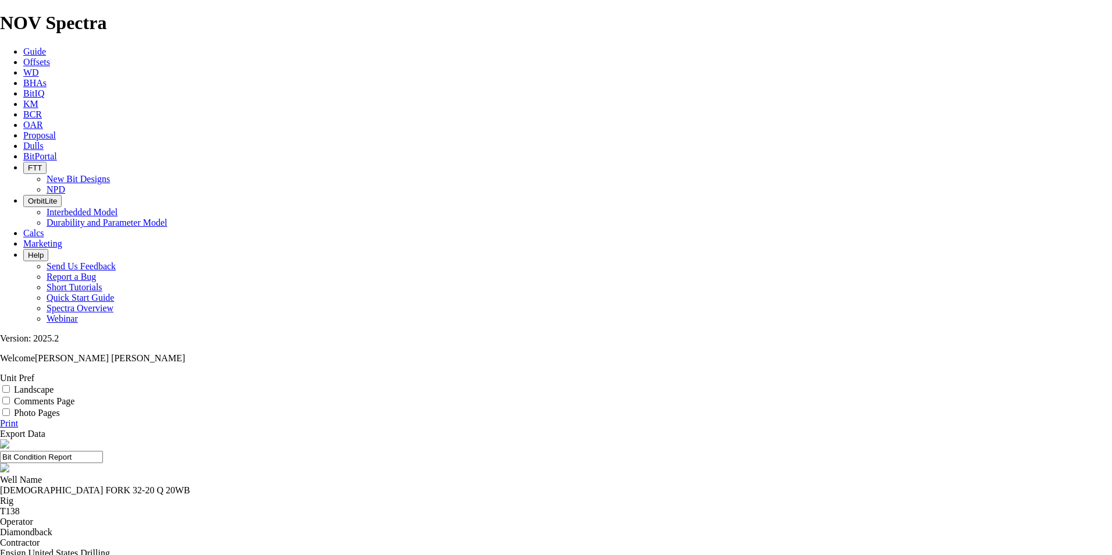
click at [10, 385] on input "Landscape" at bounding box center [6, 389] width 8 height 8
checkbox input "true"
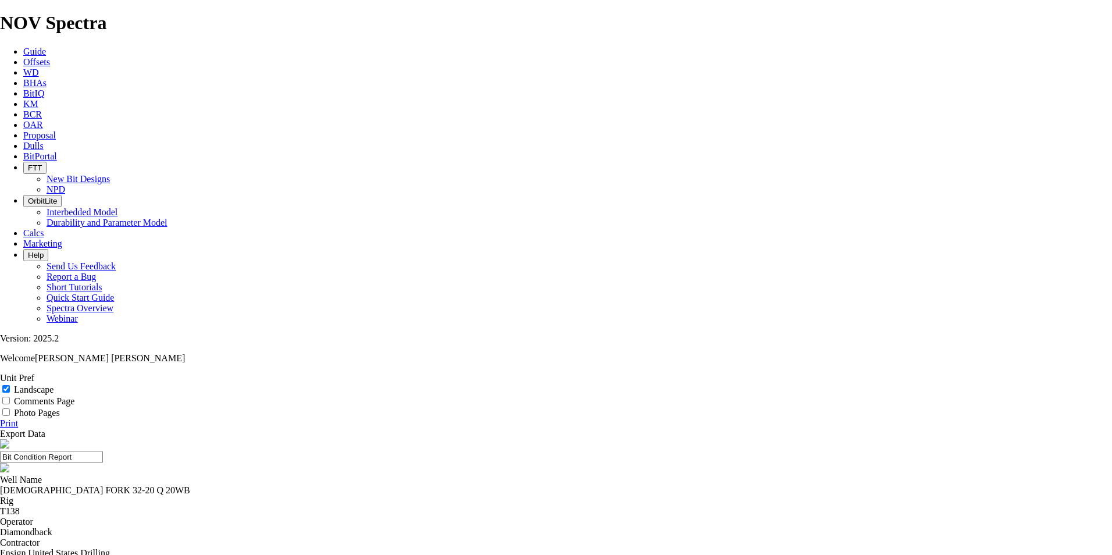
select select "number:1"
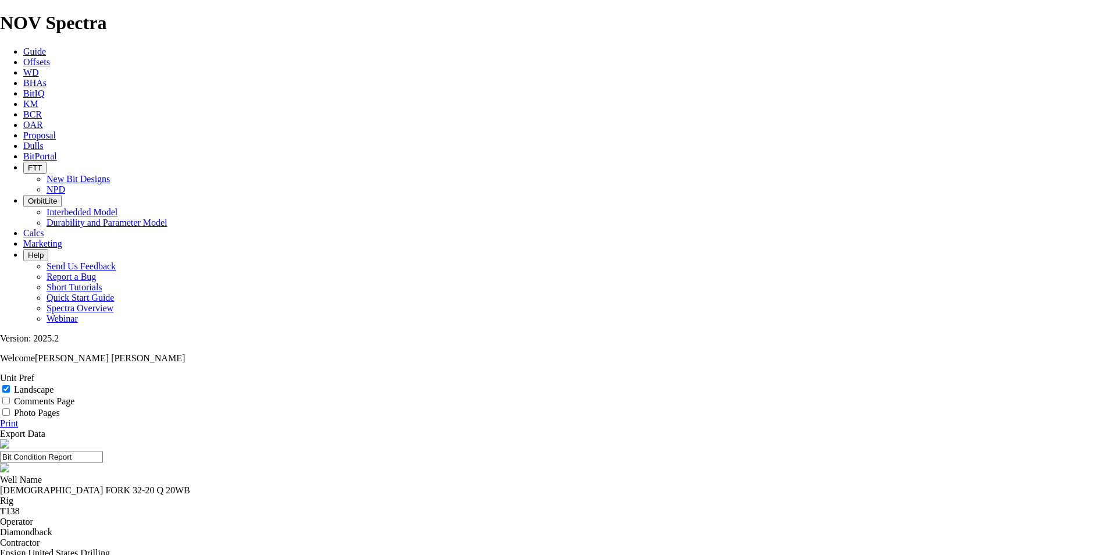
select select "number:1"
select select "number:2"
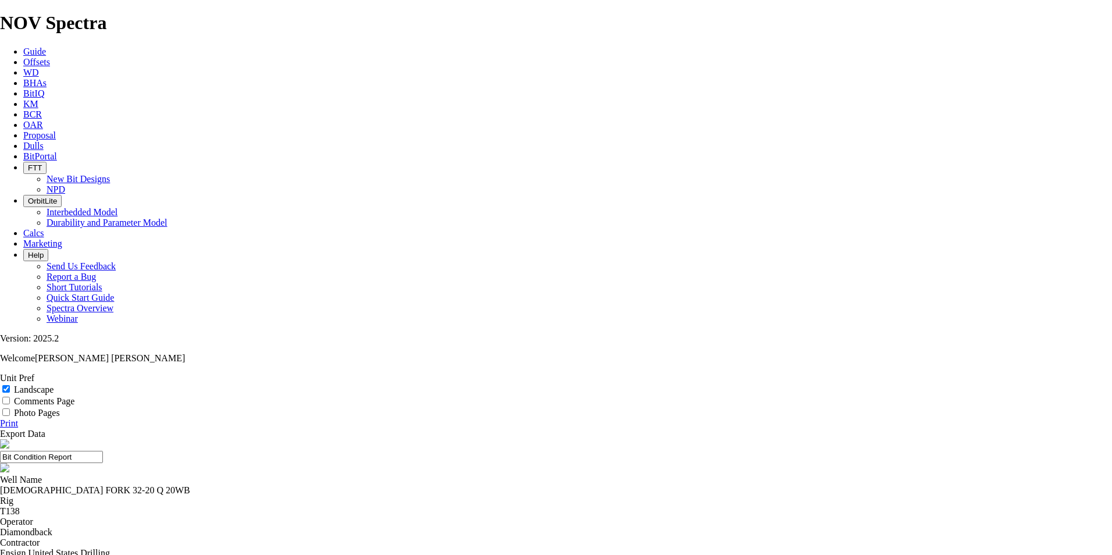
select select "number:2"
select select "string:LT"
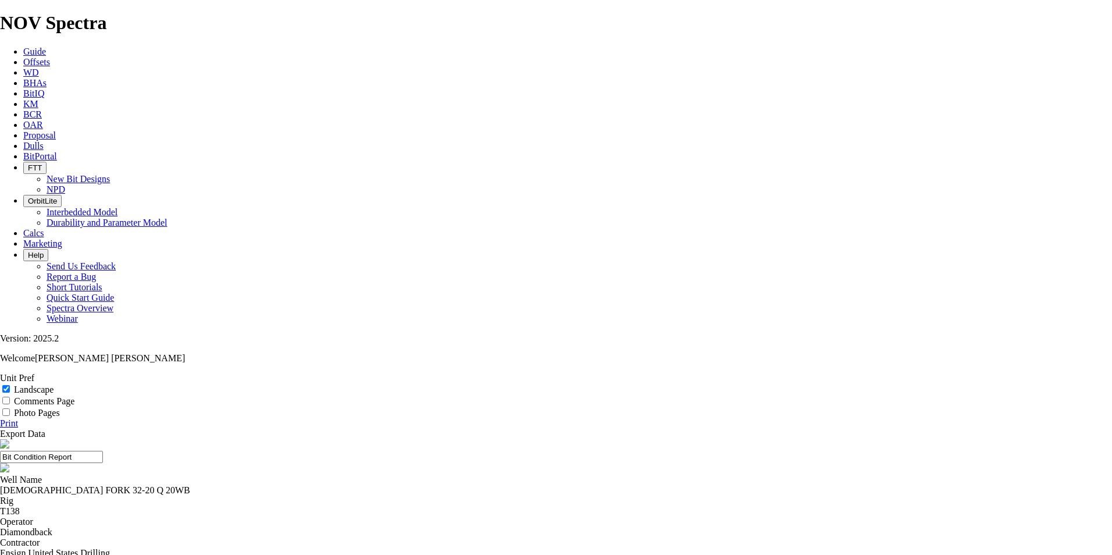
select select "string:LT"
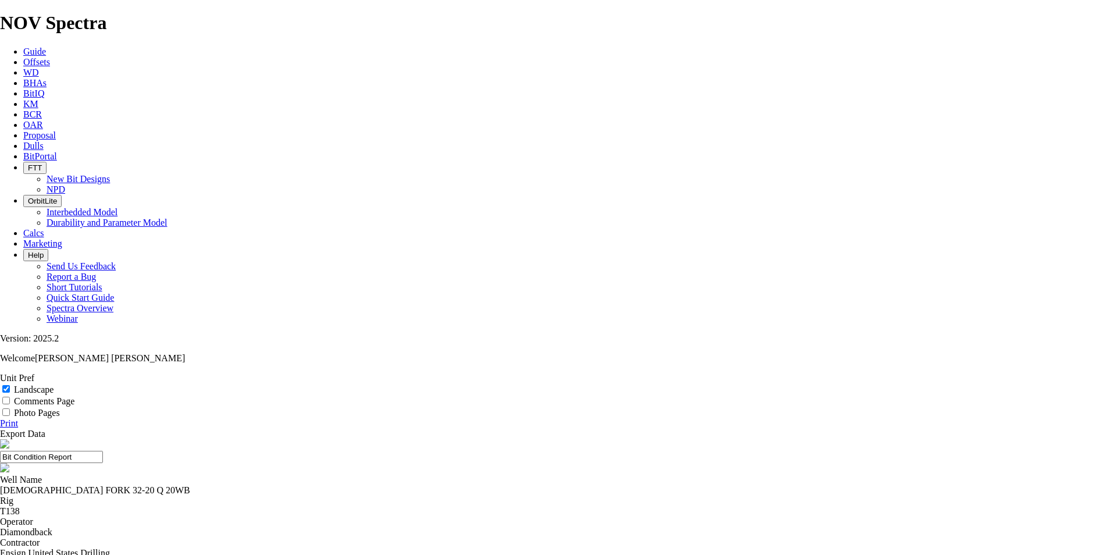
select select "string:TD"
click at [18, 418] on link "Print" at bounding box center [9, 423] width 18 height 10
click at [10, 385] on input "Landscape" at bounding box center [6, 389] width 8 height 8
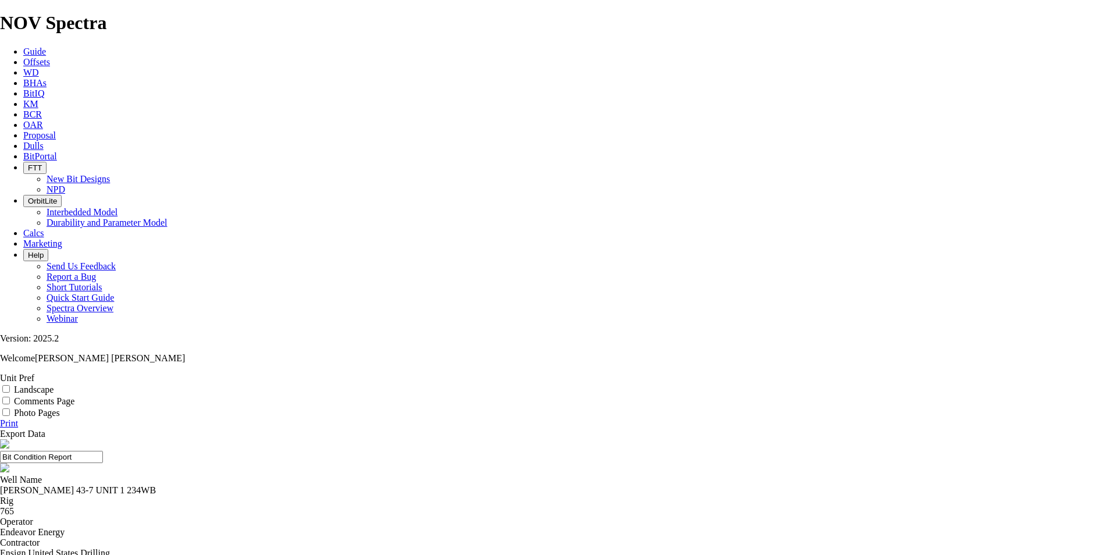
checkbox input "true"
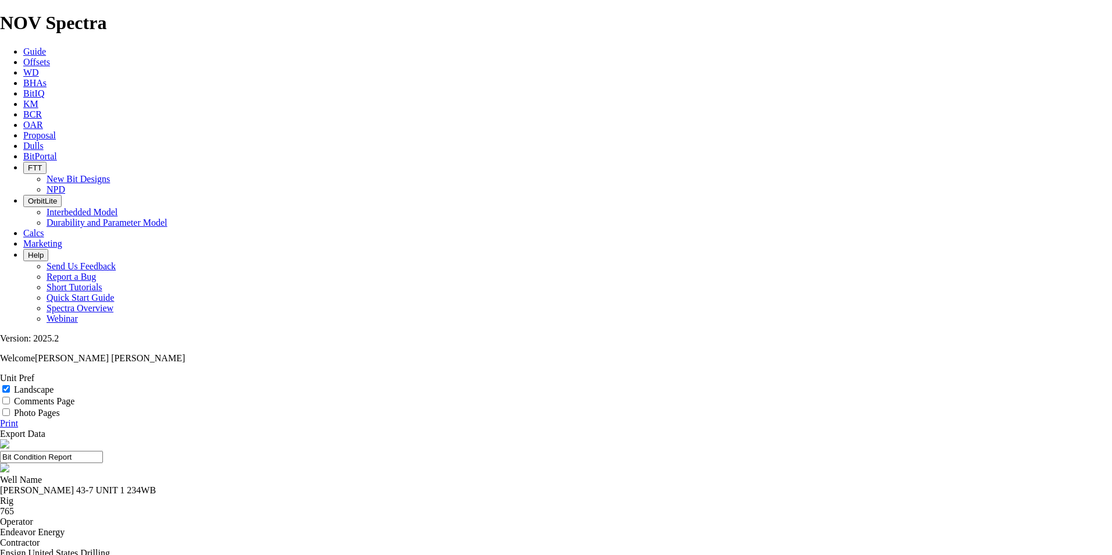
select select "number:1"
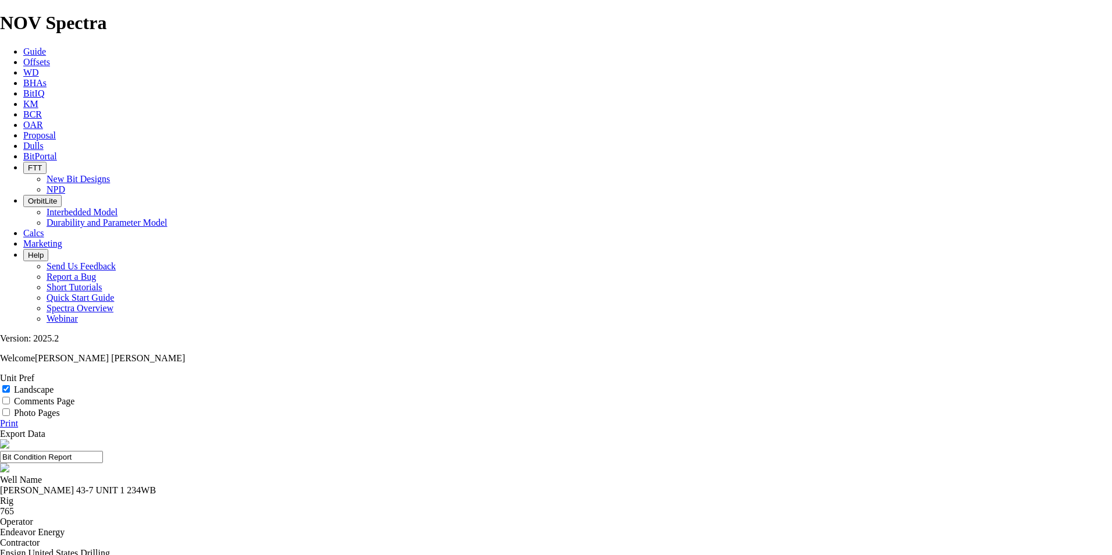
select select "number:2"
select select "string:G"
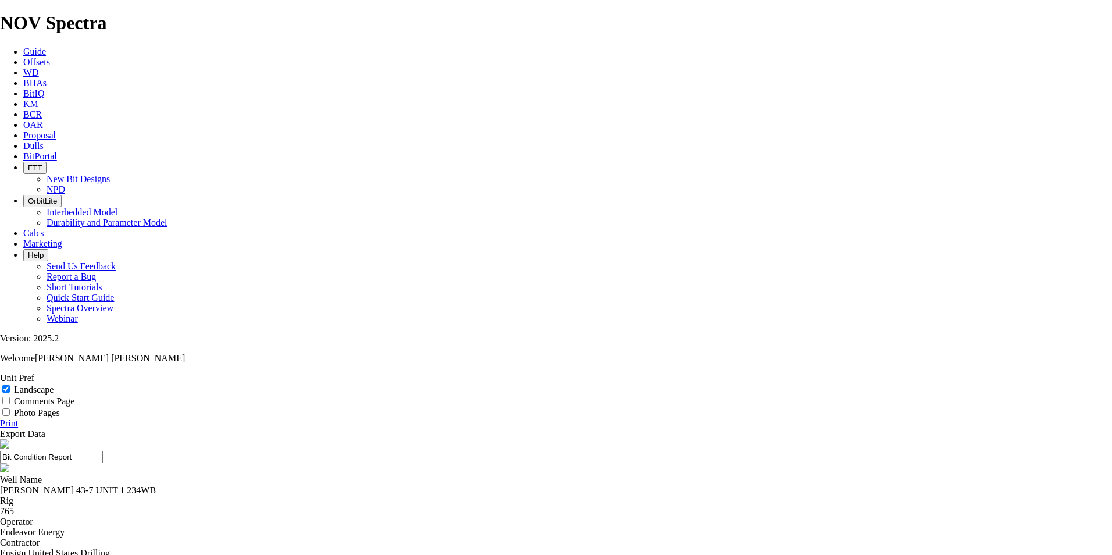
select select "string:G"
select select "string:DMF"
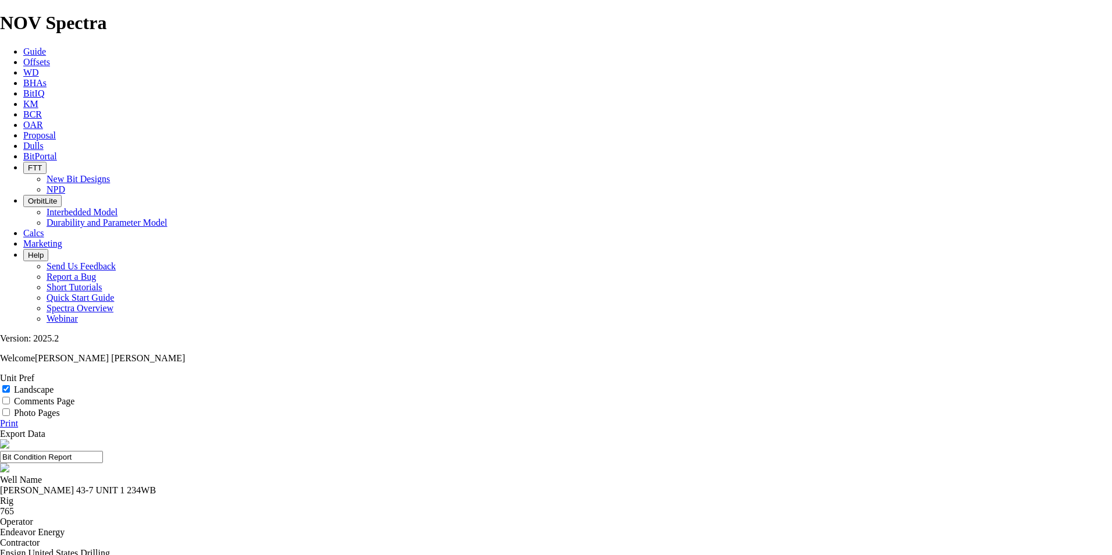
select select "string:DMF"
click at [18, 418] on link "Print" at bounding box center [9, 423] width 18 height 10
click at [10, 385] on input "Landscape" at bounding box center [6, 389] width 8 height 8
checkbox input "true"
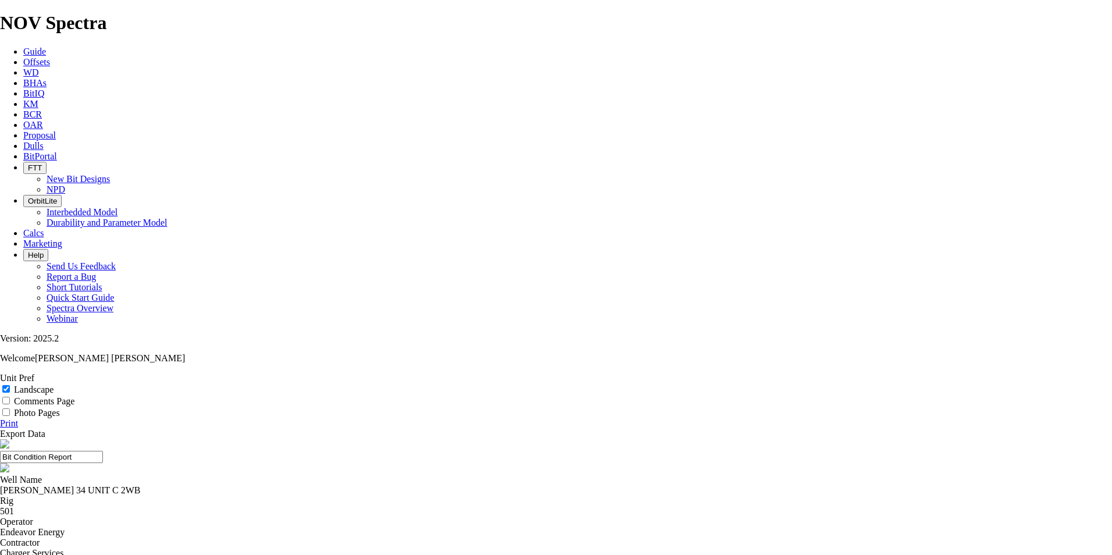
select select "number:1"
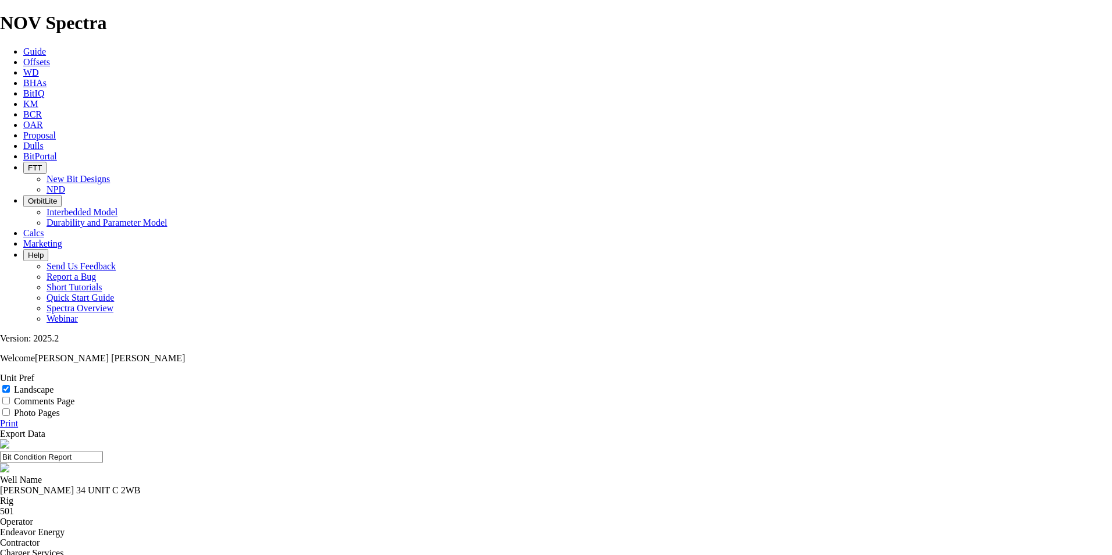
select select "number:2"
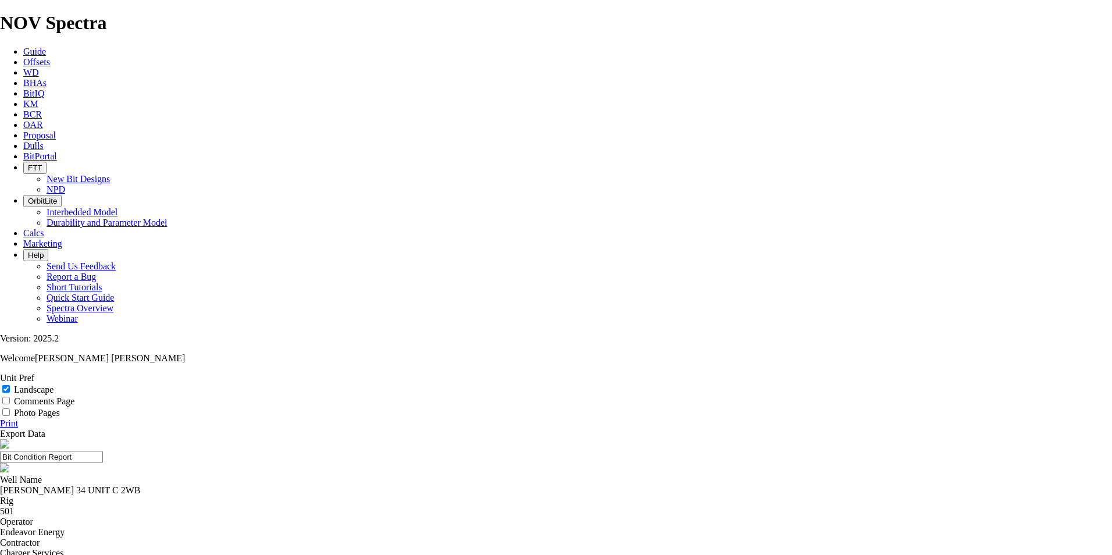
select select "string:FC"
select select "string:I"
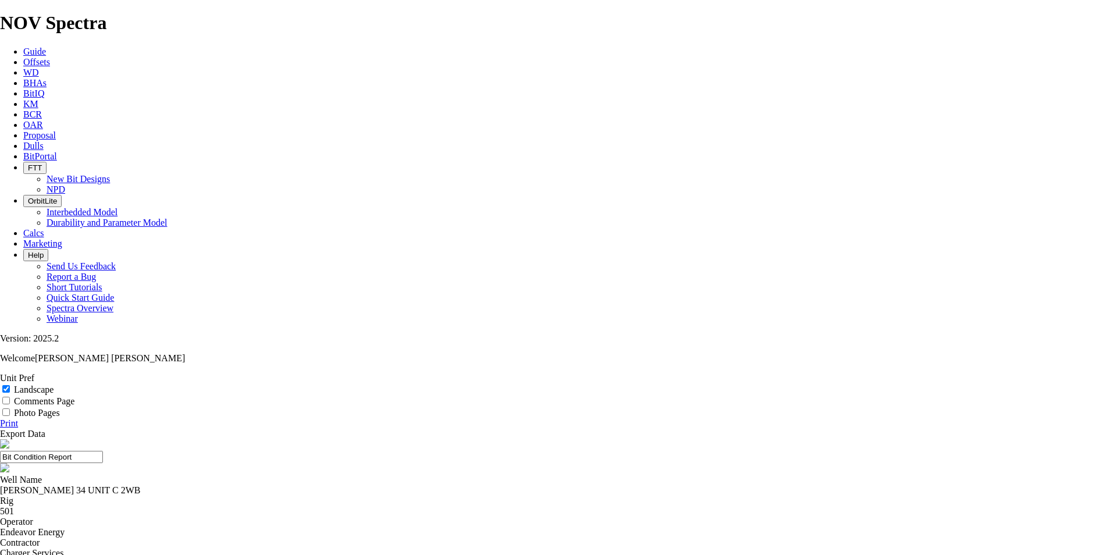
select select "string:I"
select select "string:NO"
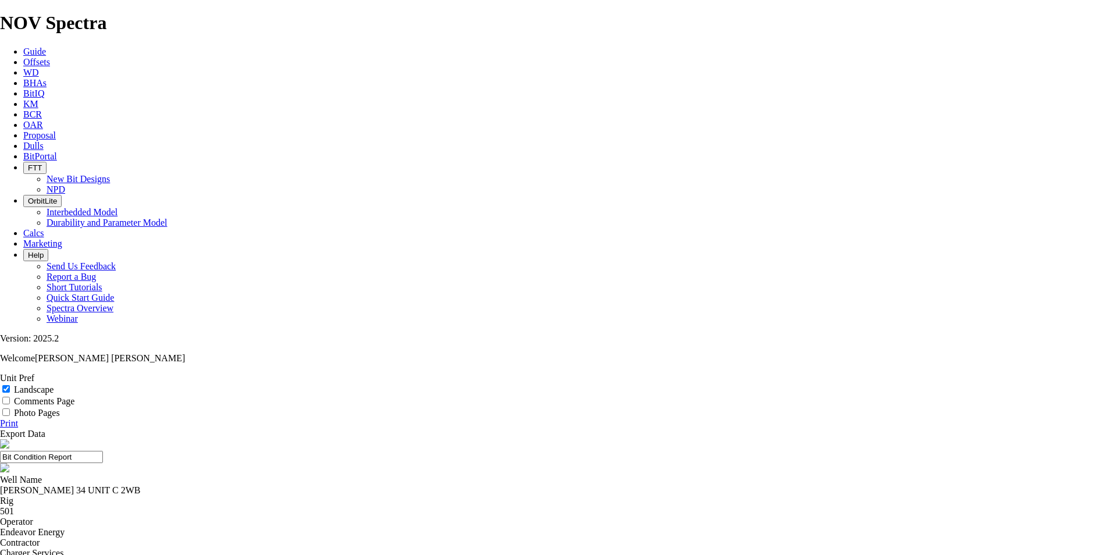
select select "string:NO"
drag, startPoint x: 837, startPoint y: 396, endPoint x: 833, endPoint y: 404, distance: 8.3
select select "string:TD"
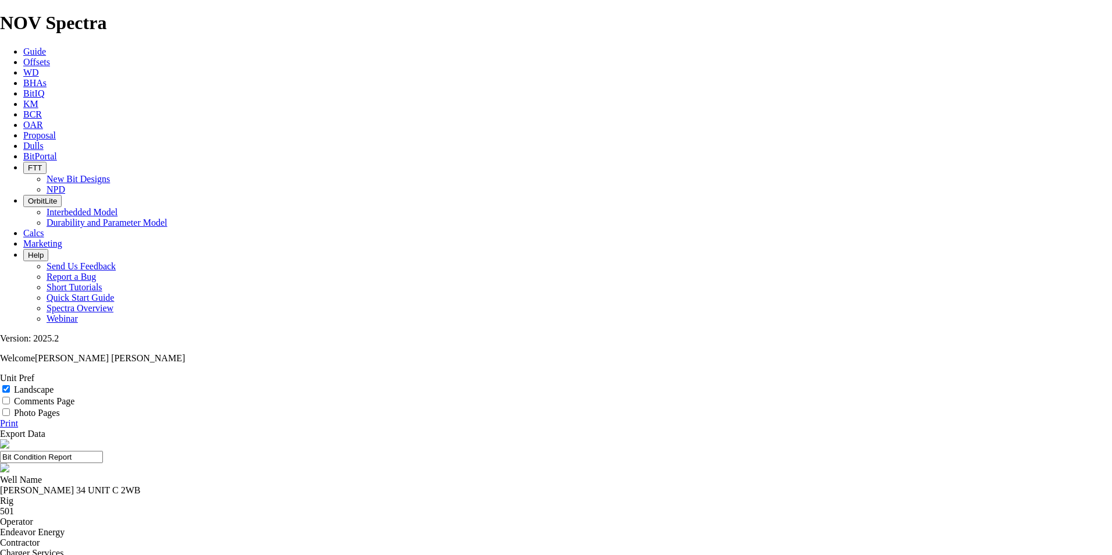
select select "string:TD"
click at [18, 418] on link "Print" at bounding box center [9, 423] width 18 height 10
click at [10, 385] on input "Landscape" at bounding box center [6, 389] width 8 height 8
checkbox input "true"
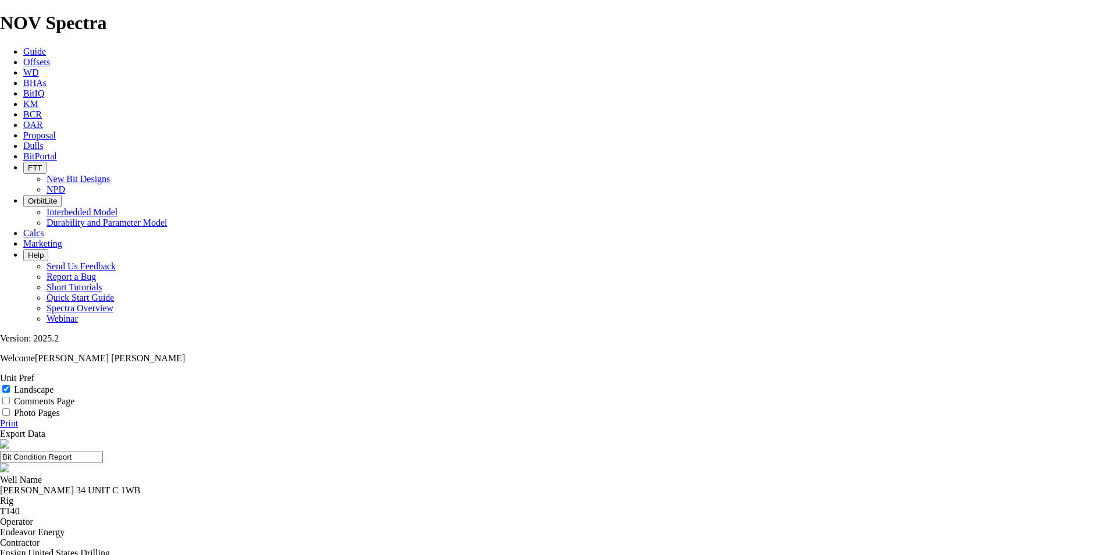
select select "number:1"
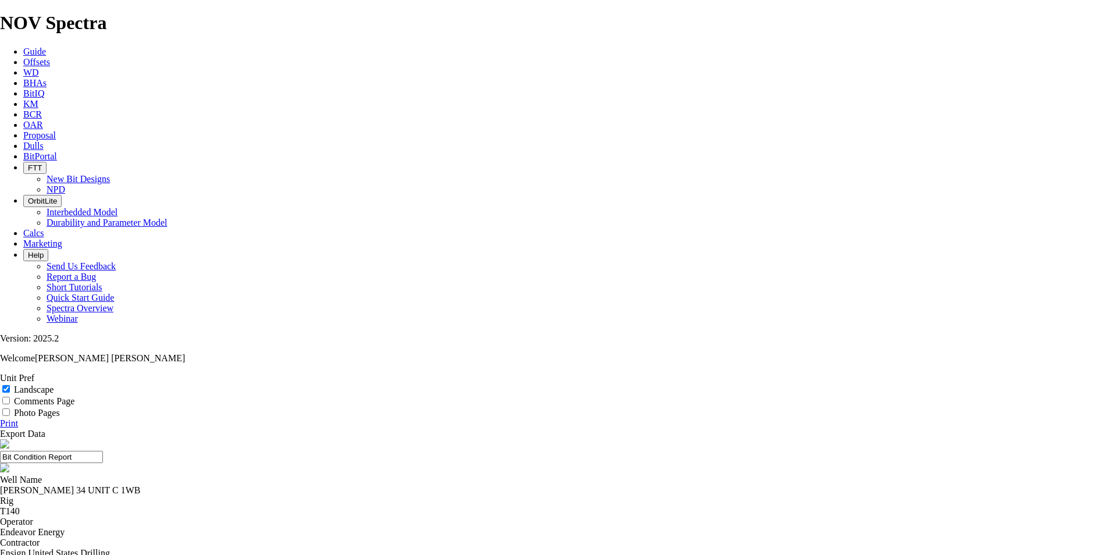
select select "string:A"
select select "string:WT"
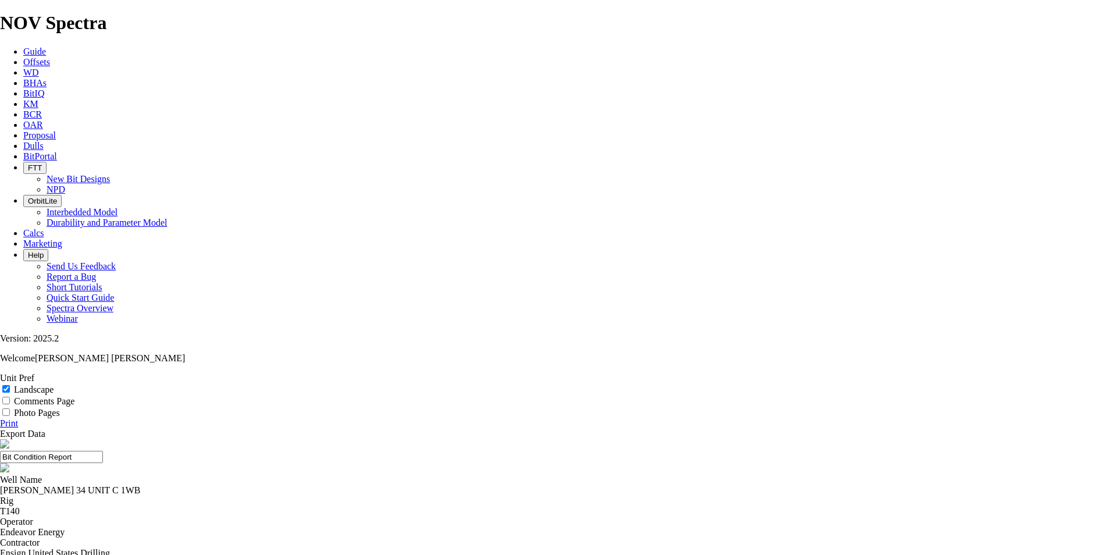
select select "string:WT"
select select "string:TD"
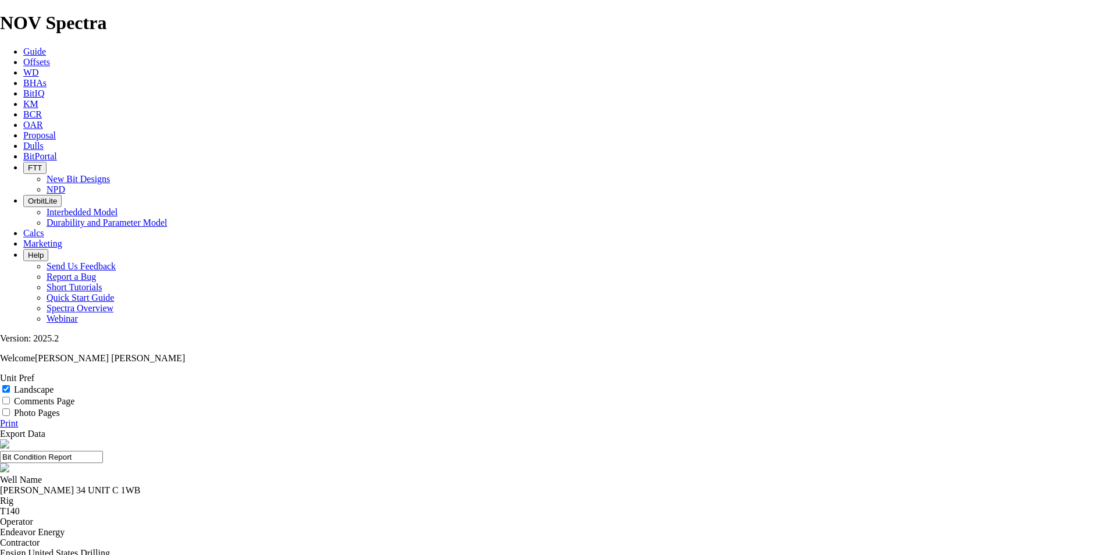
select select "string:TD"
click at [18, 418] on link "Print" at bounding box center [9, 423] width 18 height 10
click at [10, 385] on input "Landscape" at bounding box center [6, 389] width 8 height 8
checkbox input "true"
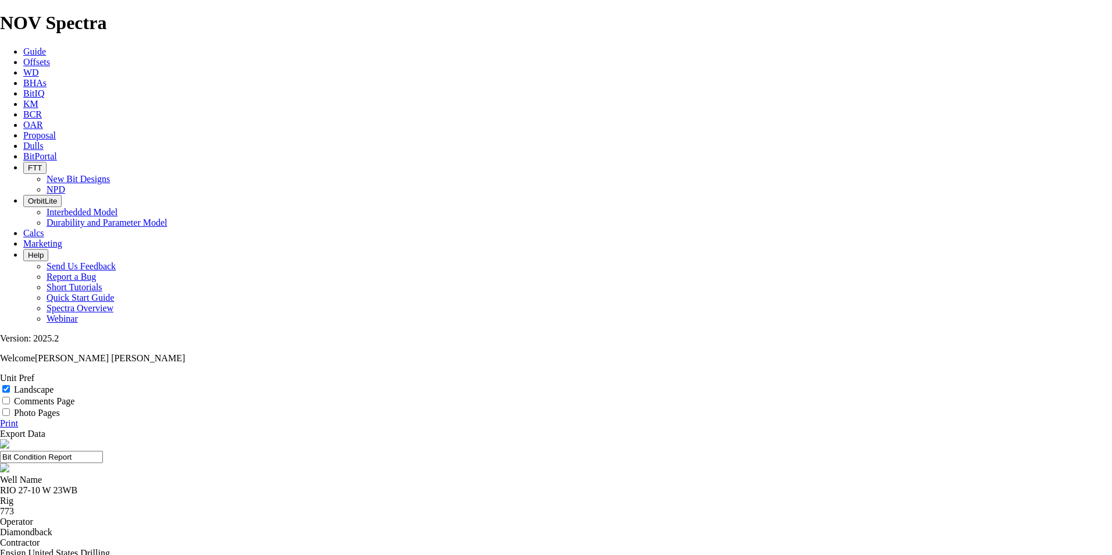
select select "number:1"
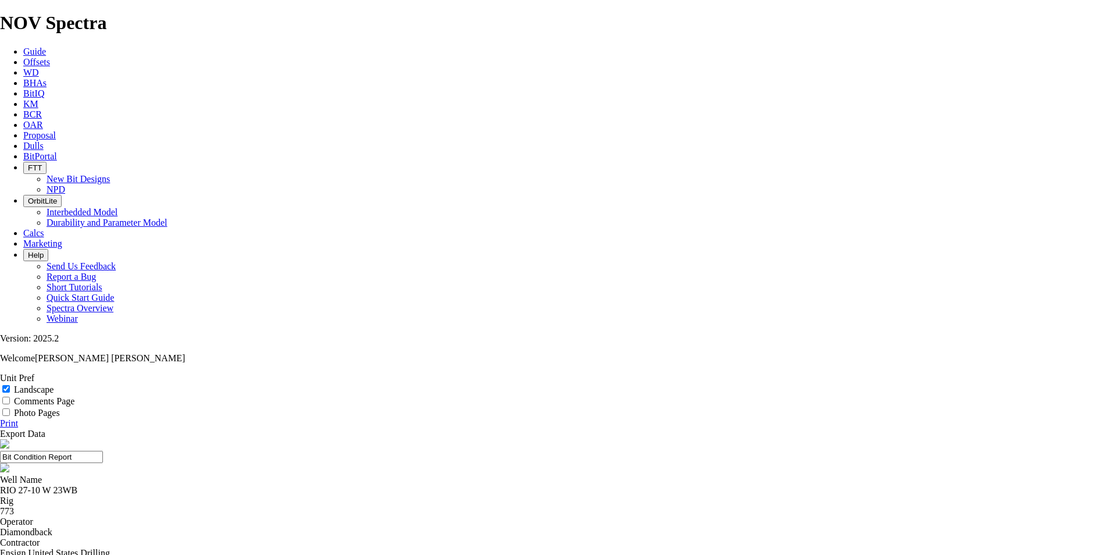
select select "number:2"
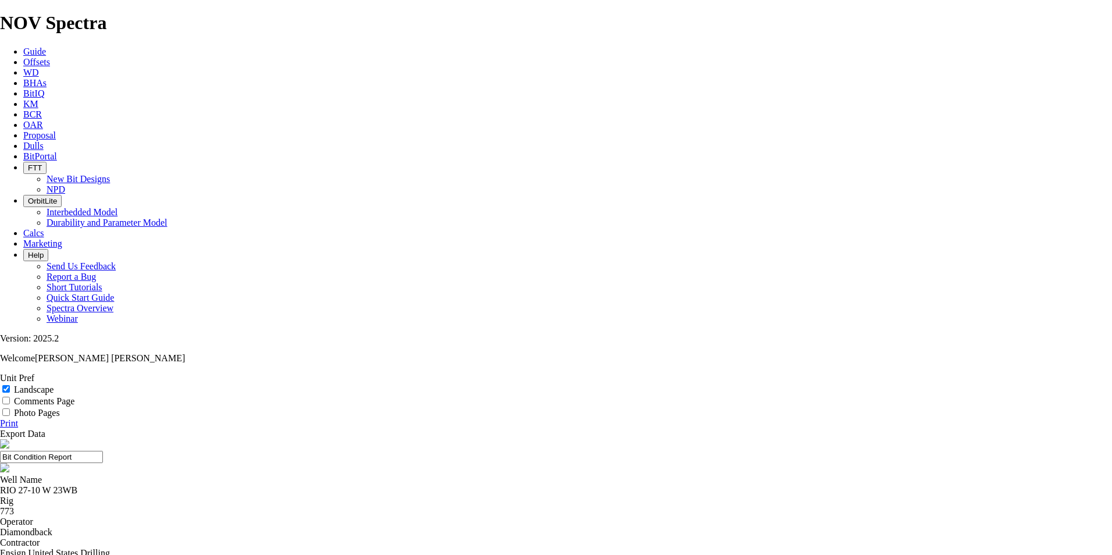
select select "string:WT"
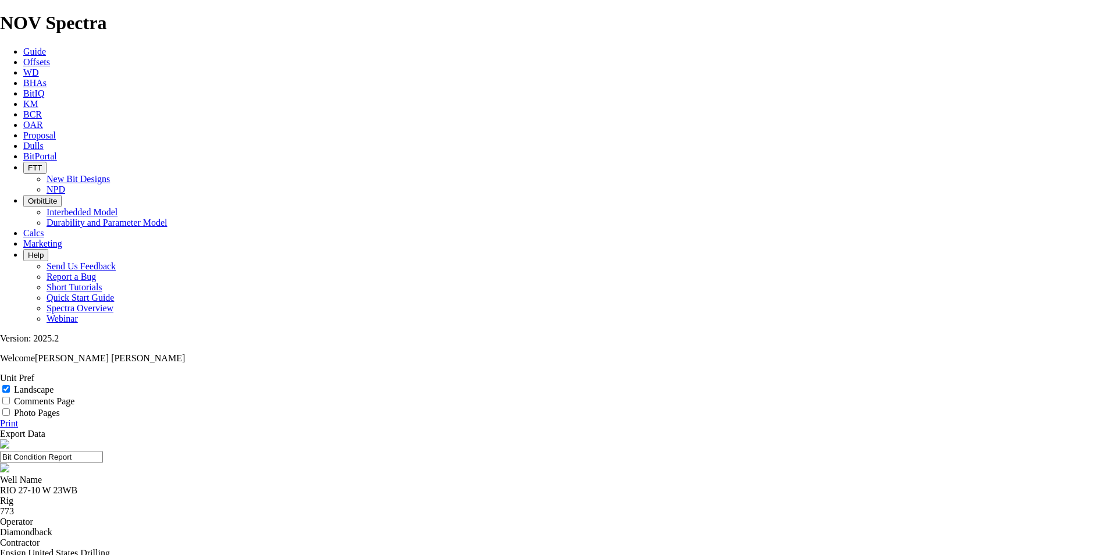
select select "string:I"
select select "string:WT"
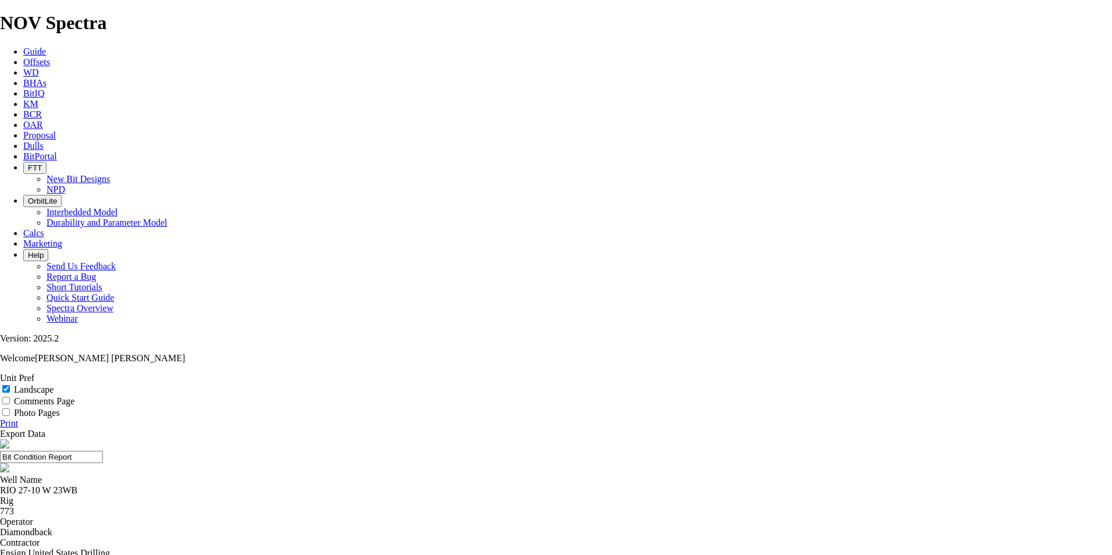
select select "string:WT"
select select "string:DTF"
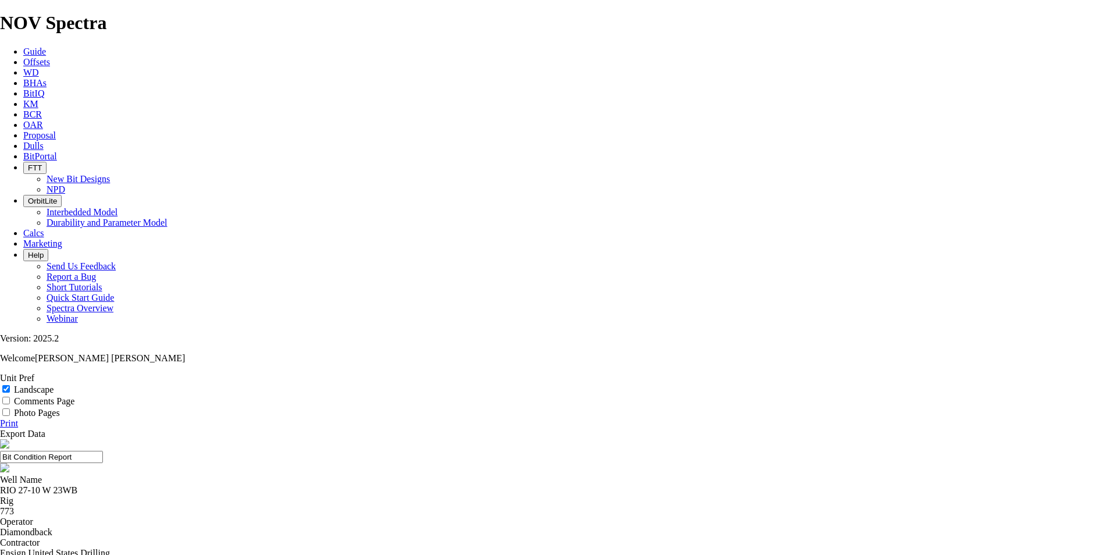
select select "string:DTF"
click at [18, 418] on link "Print" at bounding box center [9, 423] width 18 height 10
